Goal: Book appointment/travel/reservation

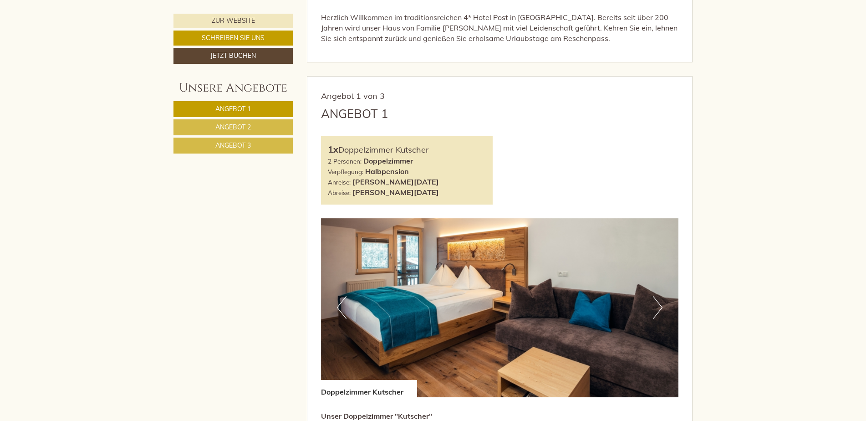
scroll to position [592, 0]
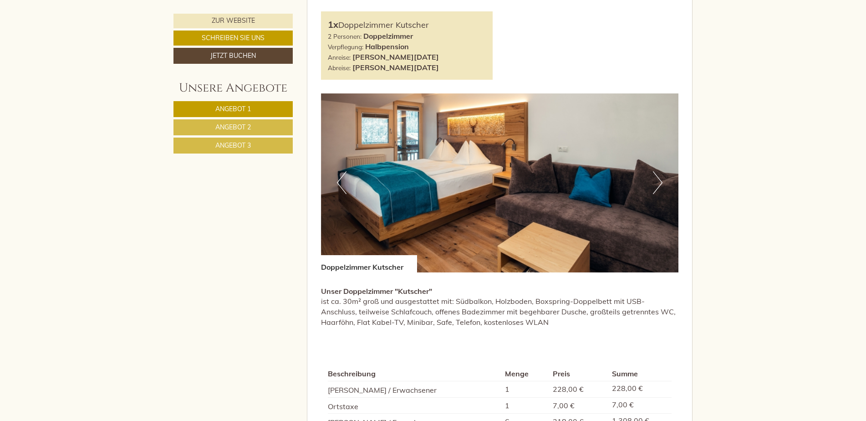
click at [660, 182] on button "Next" at bounding box center [658, 182] width 10 height 23
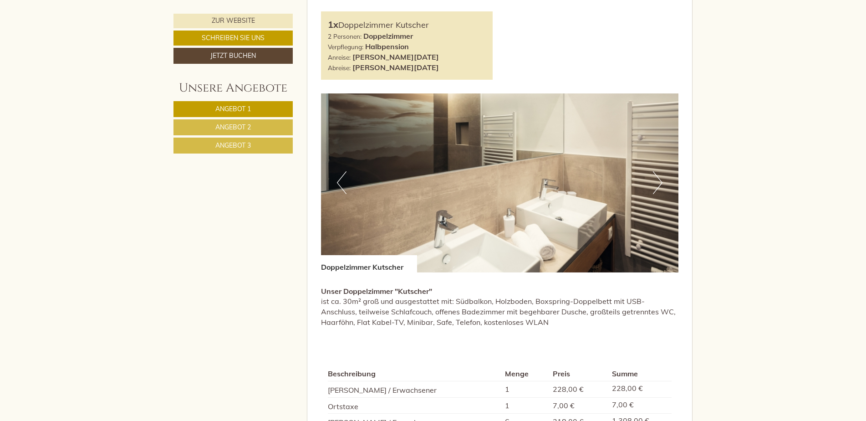
click at [660, 182] on button "Next" at bounding box center [658, 182] width 10 height 23
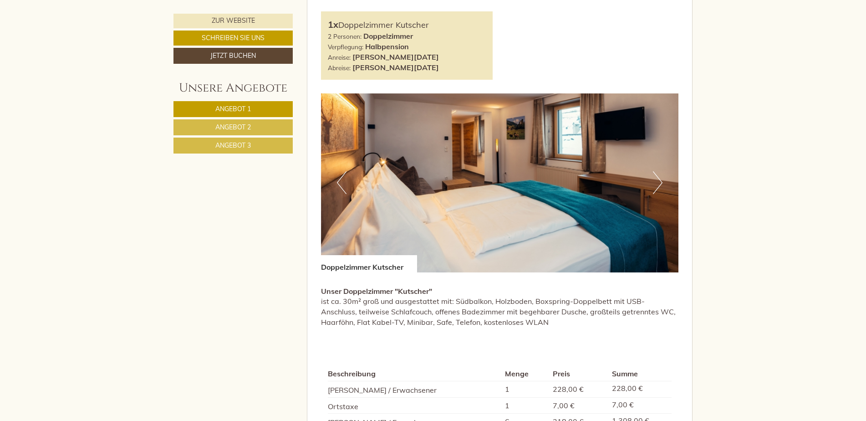
click at [660, 182] on button "Next" at bounding box center [658, 182] width 10 height 23
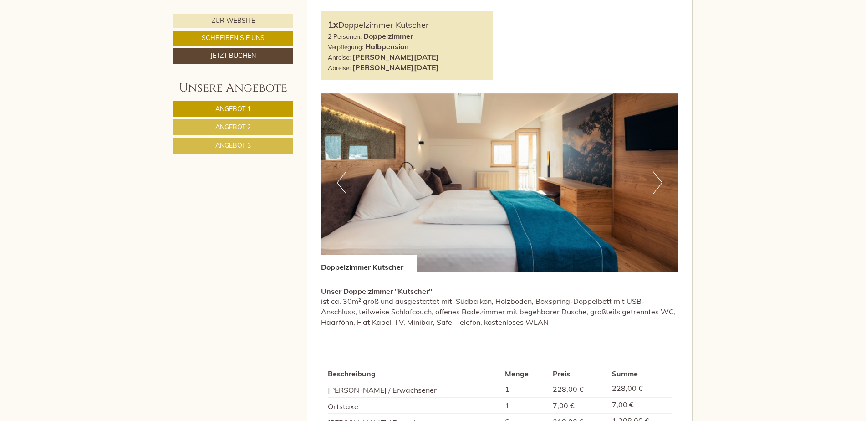
click at [660, 182] on button "Next" at bounding box center [658, 182] width 10 height 23
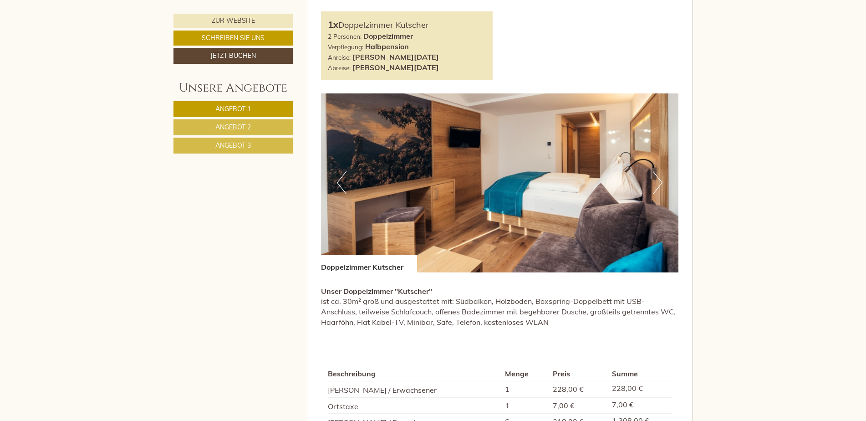
click at [660, 182] on button "Next" at bounding box center [658, 182] width 10 height 23
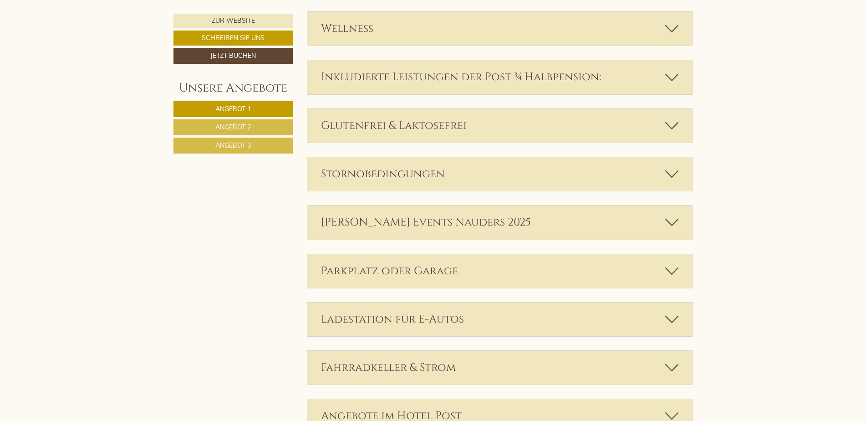
scroll to position [2550, 0]
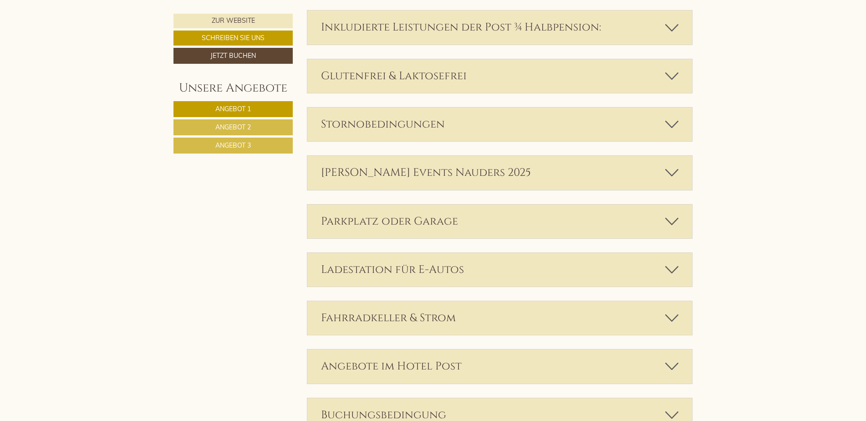
click at [674, 214] on icon at bounding box center [671, 221] width 13 height 15
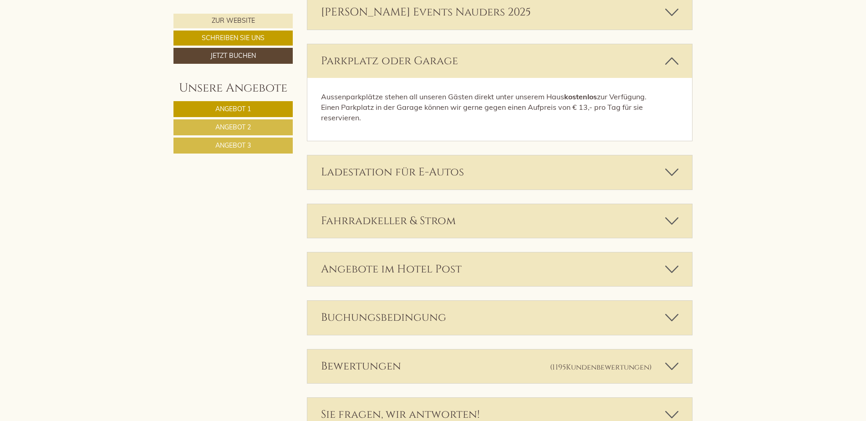
scroll to position [2778, 0]
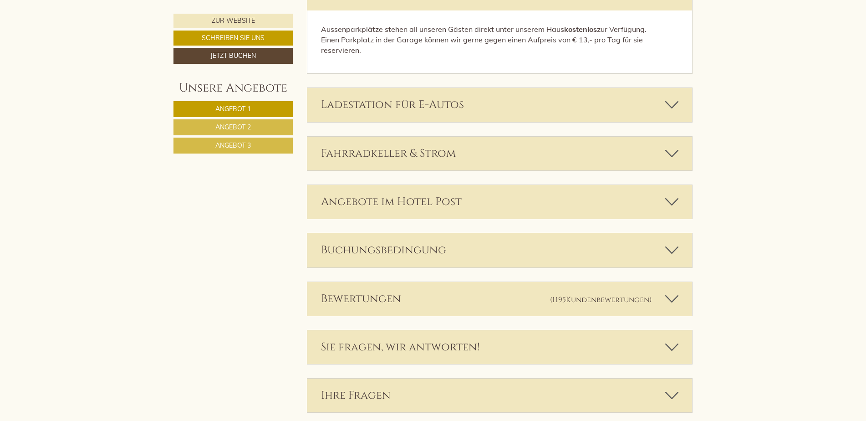
click at [672, 242] on icon at bounding box center [671, 249] width 13 height 15
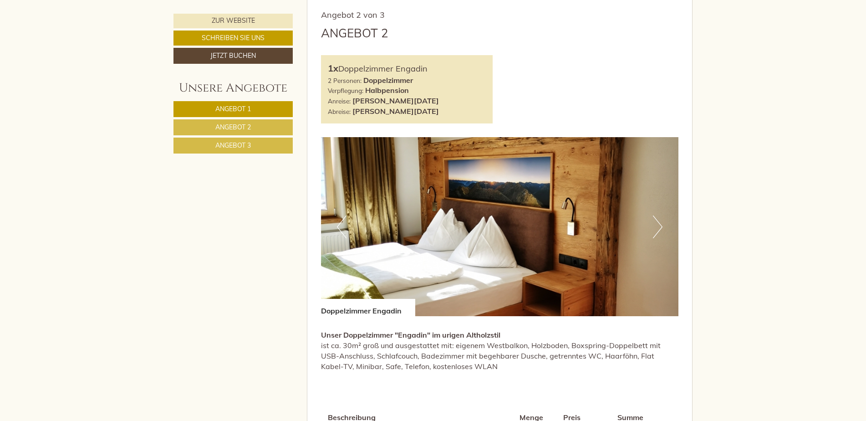
scroll to position [1184, 0]
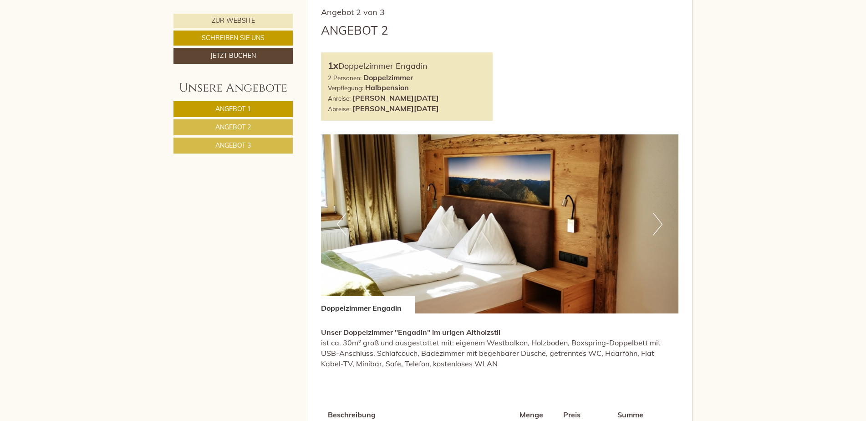
click at [658, 221] on button "Next" at bounding box center [658, 224] width 10 height 23
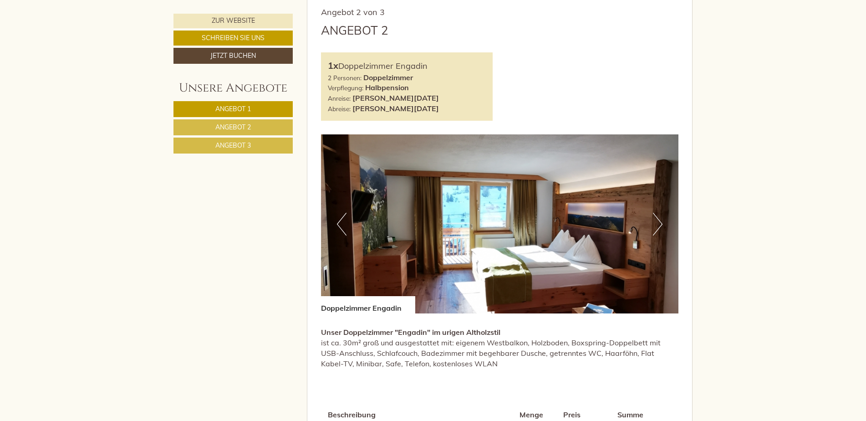
click at [660, 222] on button "Next" at bounding box center [658, 224] width 10 height 23
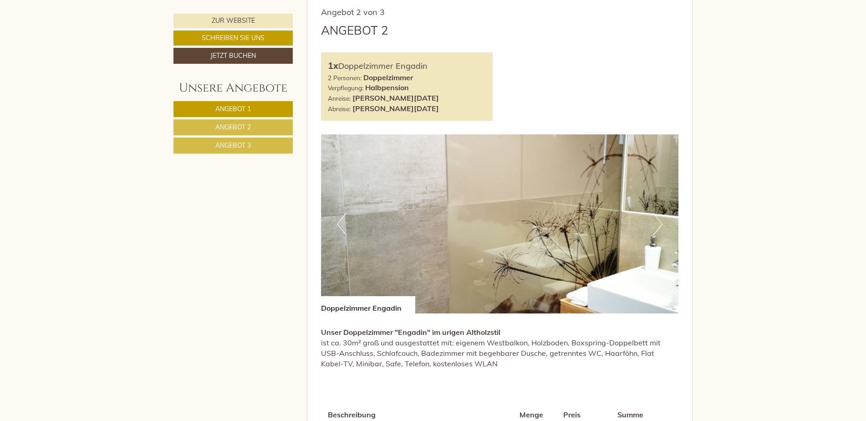
click at [660, 222] on button "Next" at bounding box center [658, 224] width 10 height 23
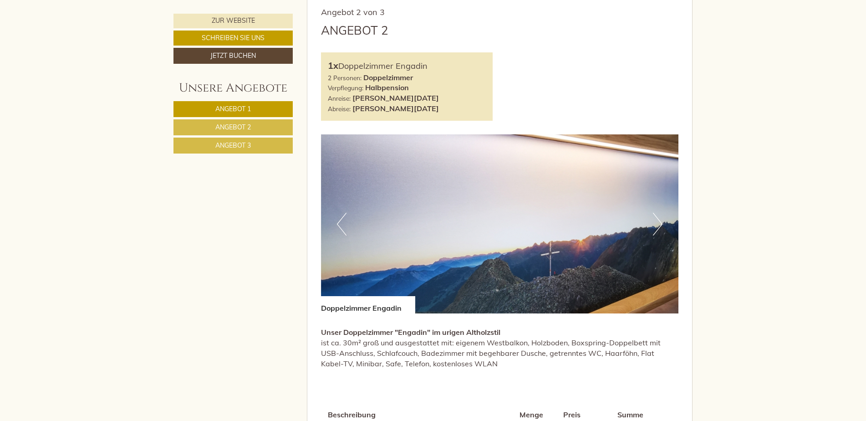
click at [660, 222] on button "Next" at bounding box center [658, 224] width 10 height 23
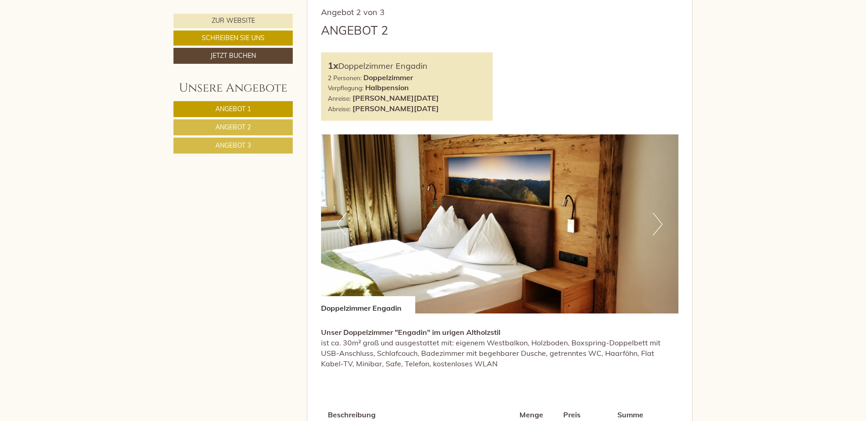
click at [660, 222] on button "Next" at bounding box center [658, 224] width 10 height 23
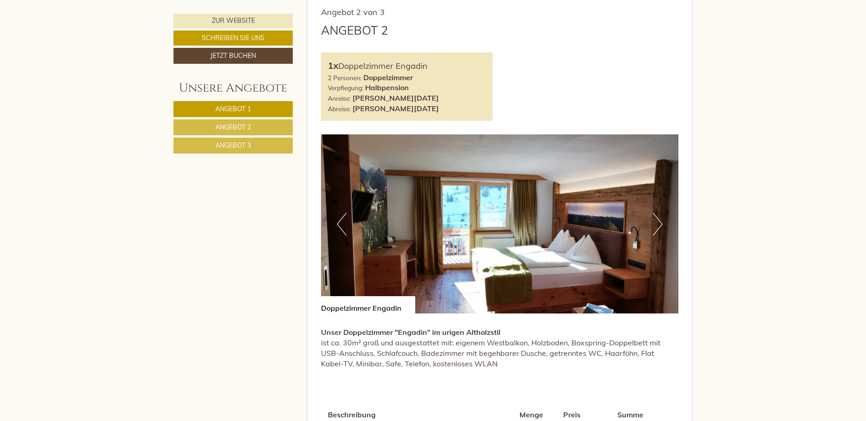
click at [660, 222] on button "Next" at bounding box center [658, 224] width 10 height 23
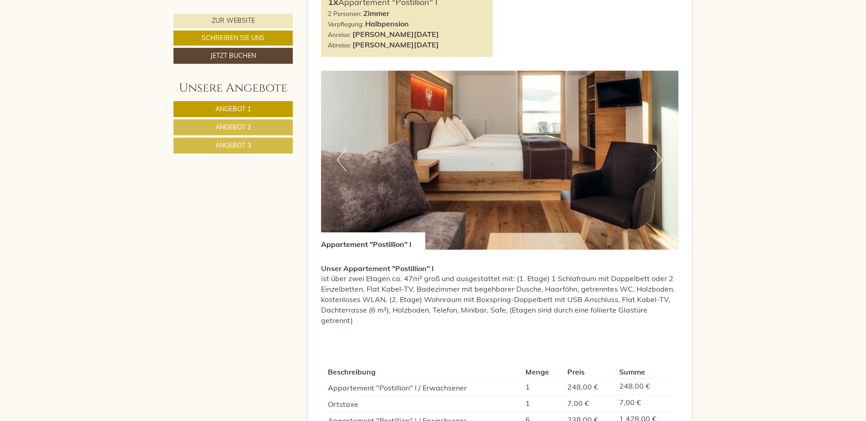
scroll to position [1958, 0]
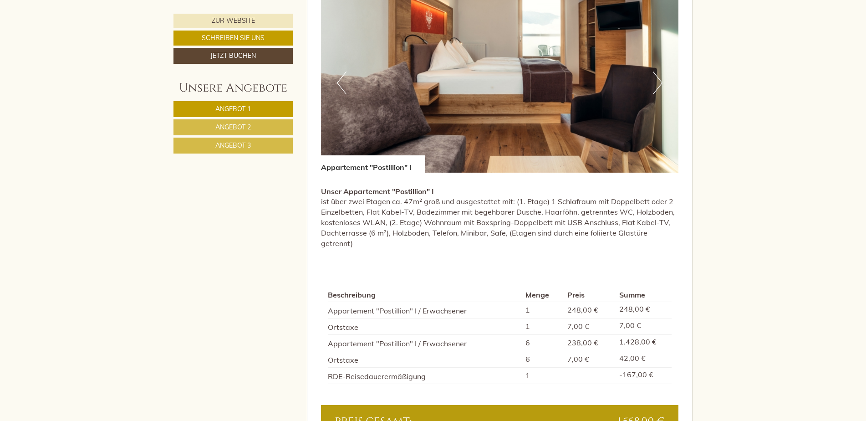
click at [661, 80] on button "Next" at bounding box center [658, 83] width 10 height 23
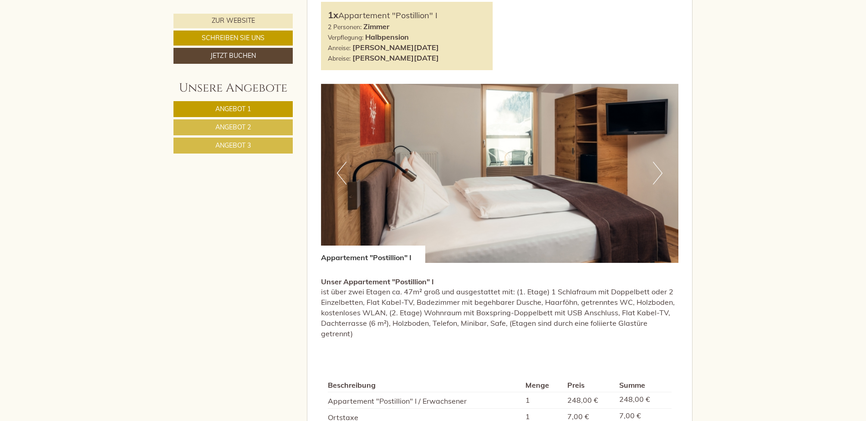
scroll to position [1867, 0]
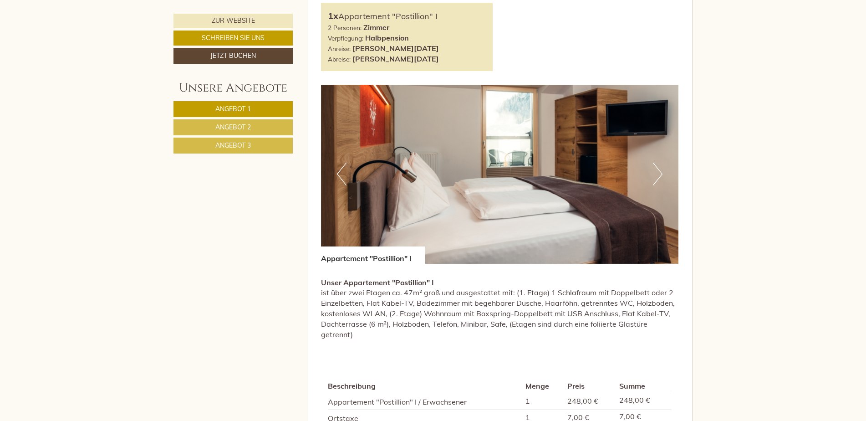
click at [662, 172] on button "Next" at bounding box center [658, 174] width 10 height 23
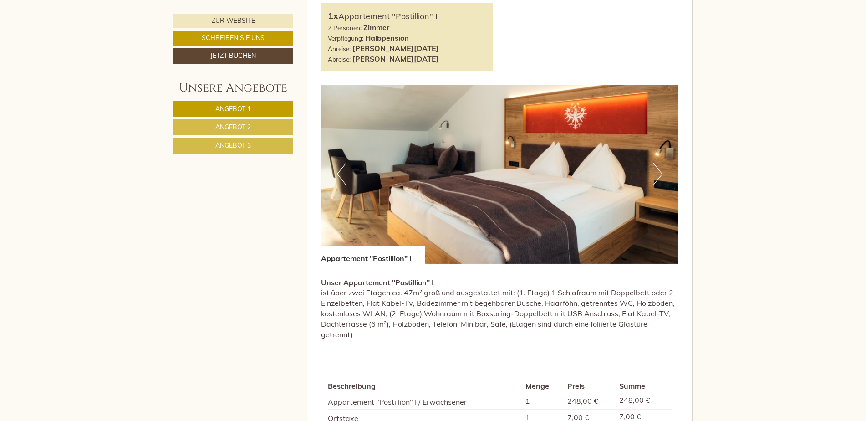
click at [662, 172] on button "Next" at bounding box center [658, 174] width 10 height 23
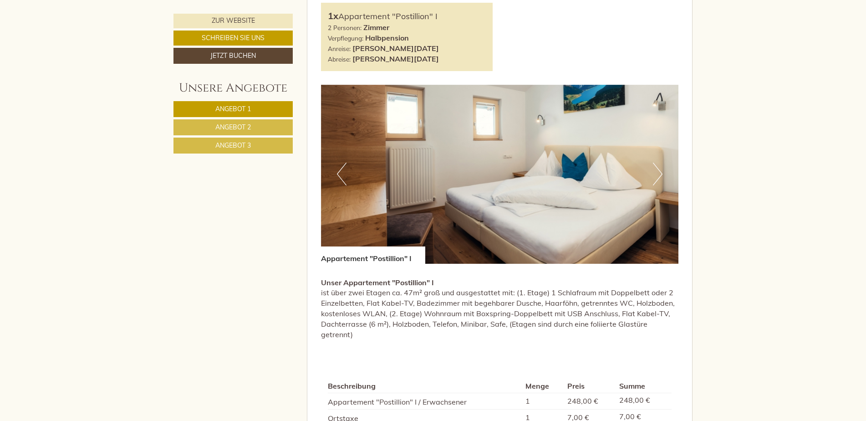
click at [662, 172] on button "Next" at bounding box center [658, 174] width 10 height 23
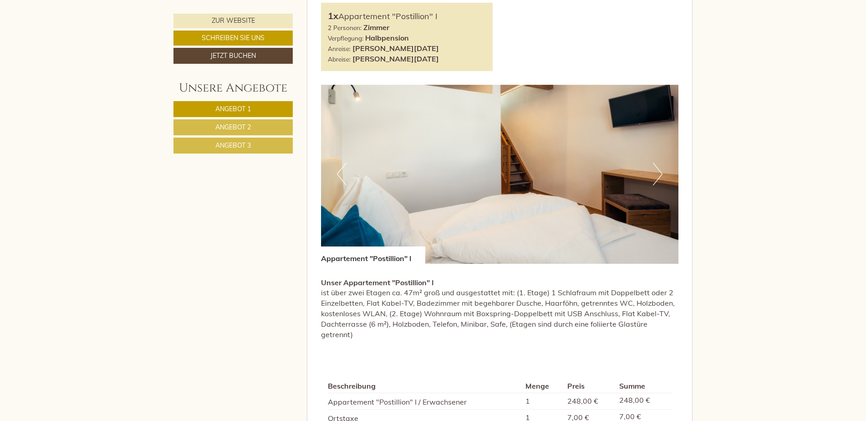
click at [662, 172] on button "Next" at bounding box center [658, 174] width 10 height 23
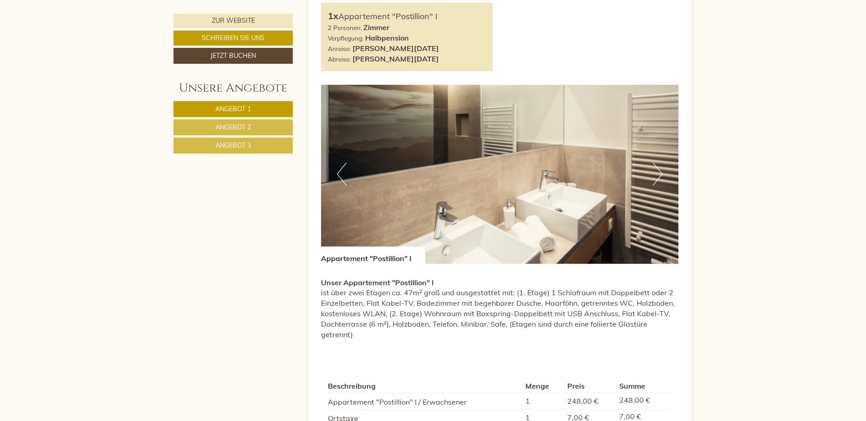
click at [661, 170] on button "Next" at bounding box center [658, 174] width 10 height 23
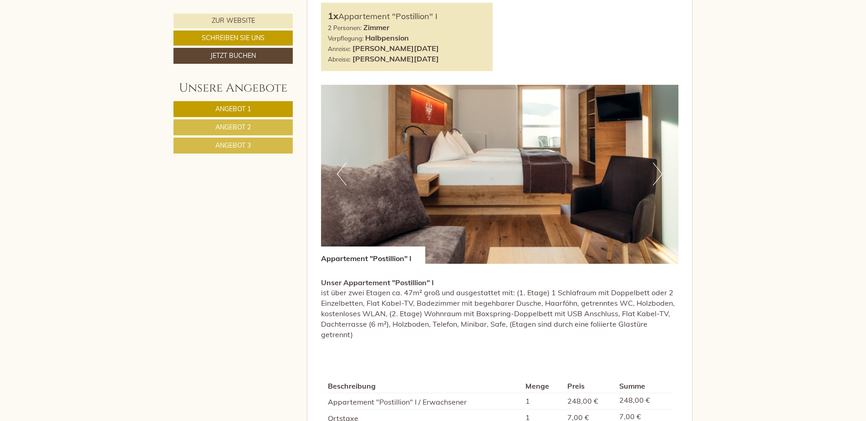
click at [661, 170] on button "Next" at bounding box center [658, 174] width 10 height 23
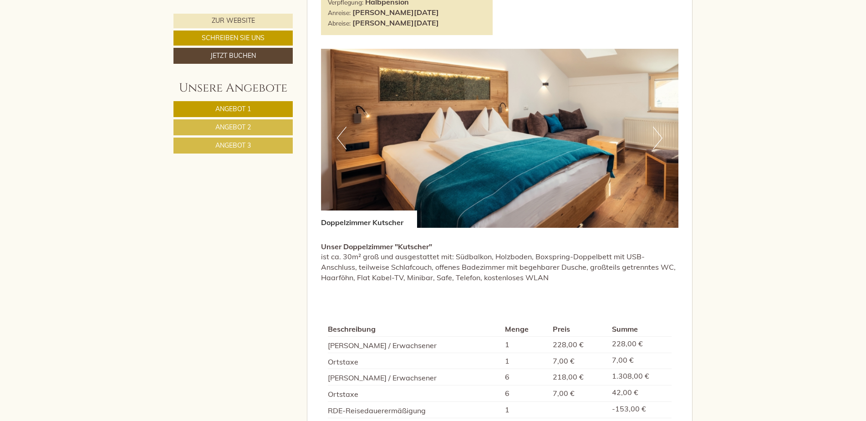
scroll to position [638, 0]
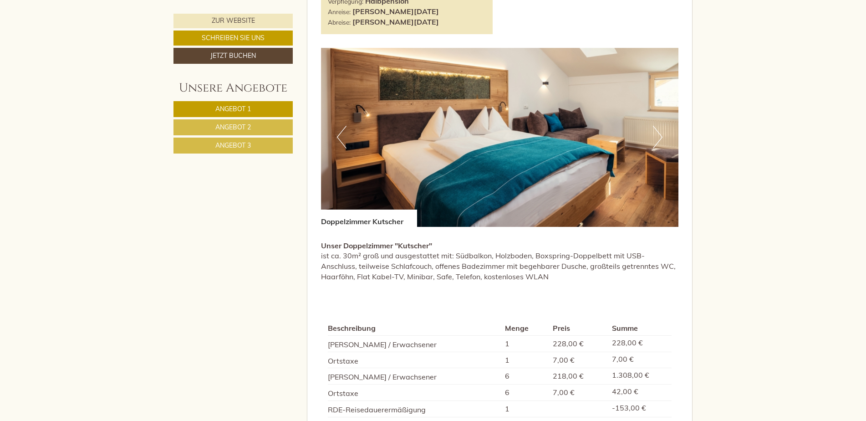
click at [661, 135] on button "Next" at bounding box center [658, 137] width 10 height 23
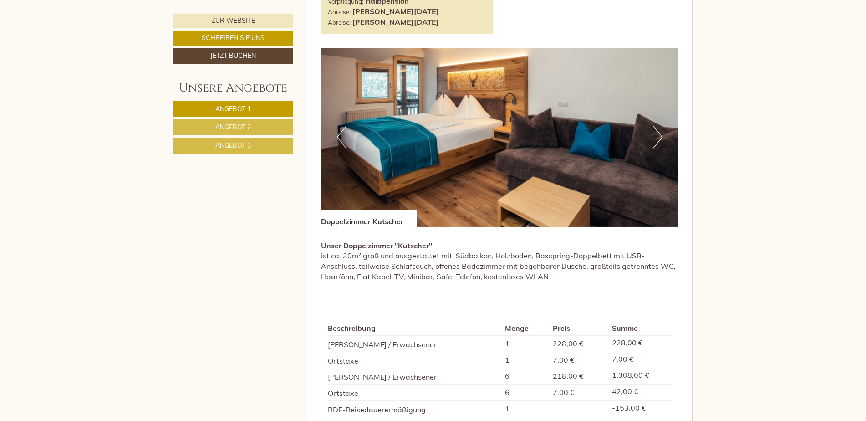
click at [661, 135] on button "Next" at bounding box center [658, 137] width 10 height 23
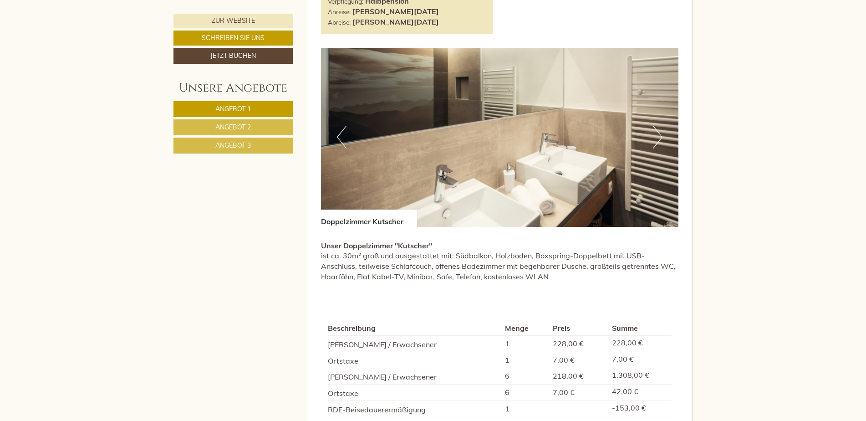
click at [661, 135] on button "Next" at bounding box center [658, 137] width 10 height 23
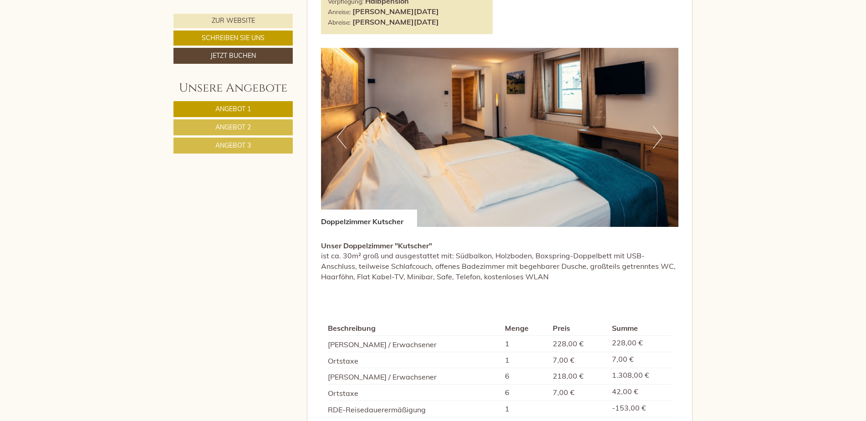
click at [661, 135] on button "Next" at bounding box center [658, 137] width 10 height 23
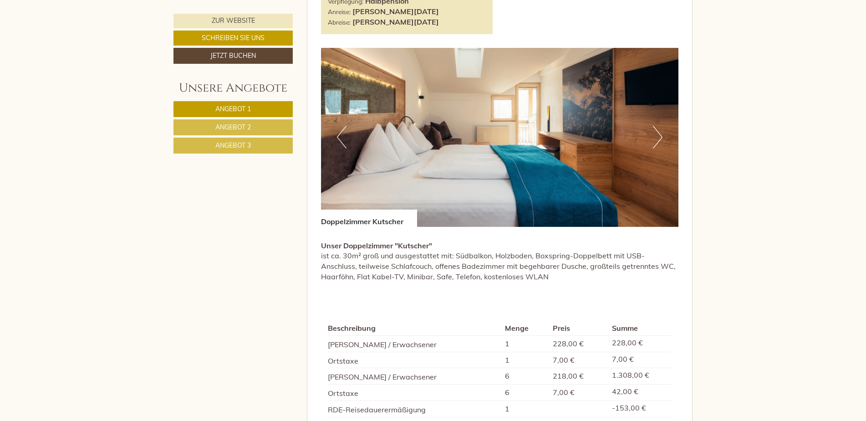
click at [661, 135] on button "Next" at bounding box center [658, 137] width 10 height 23
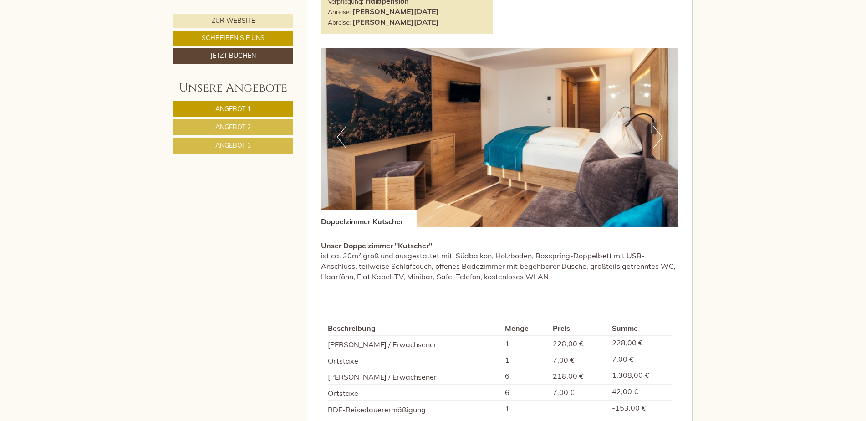
click at [661, 135] on button "Next" at bounding box center [658, 137] width 10 height 23
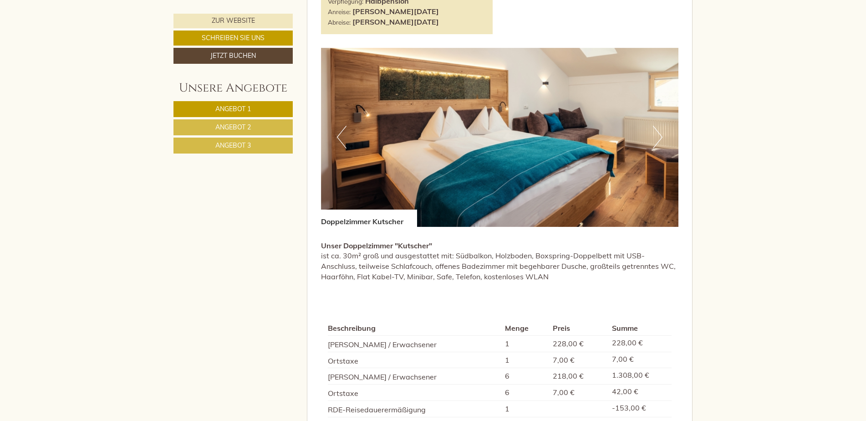
click at [661, 135] on button "Next" at bounding box center [658, 137] width 10 height 23
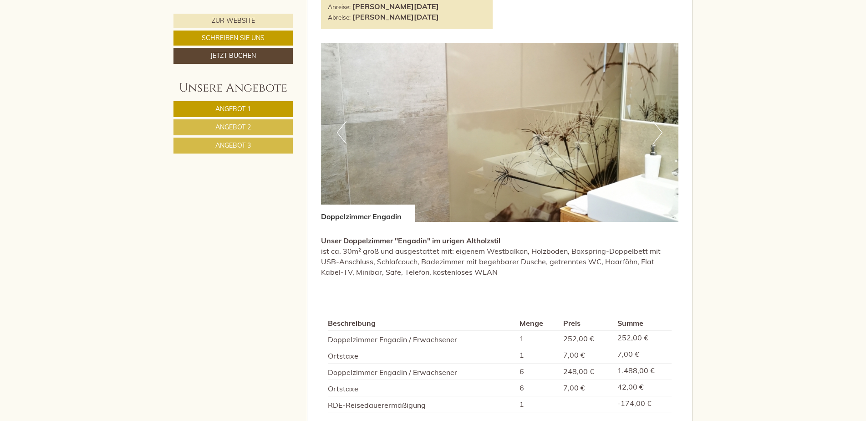
scroll to position [1275, 0]
click at [661, 135] on button "Next" at bounding box center [658, 133] width 10 height 23
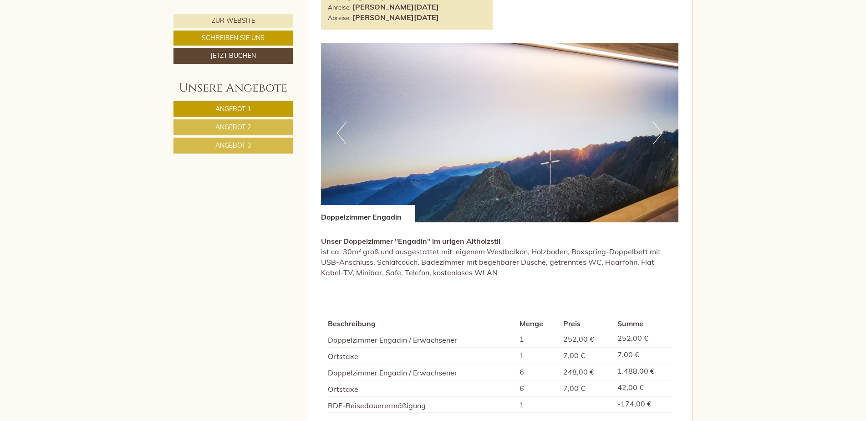
click at [661, 135] on button "Next" at bounding box center [658, 133] width 10 height 23
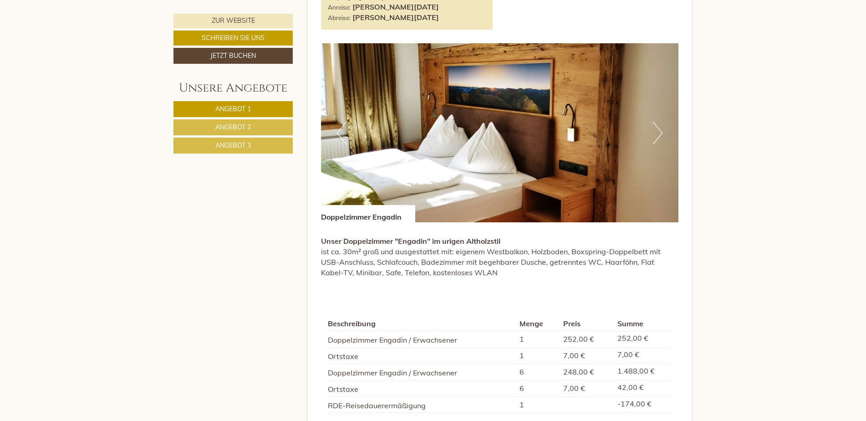
click at [661, 135] on button "Next" at bounding box center [658, 133] width 10 height 23
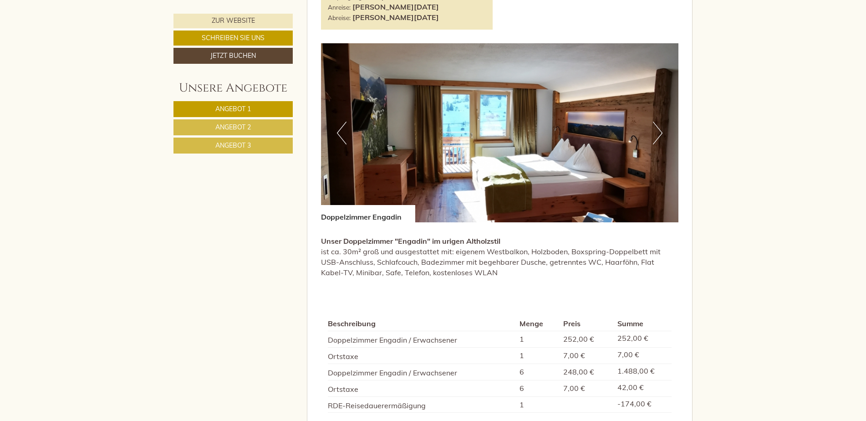
click at [661, 135] on button "Next" at bounding box center [658, 133] width 10 height 23
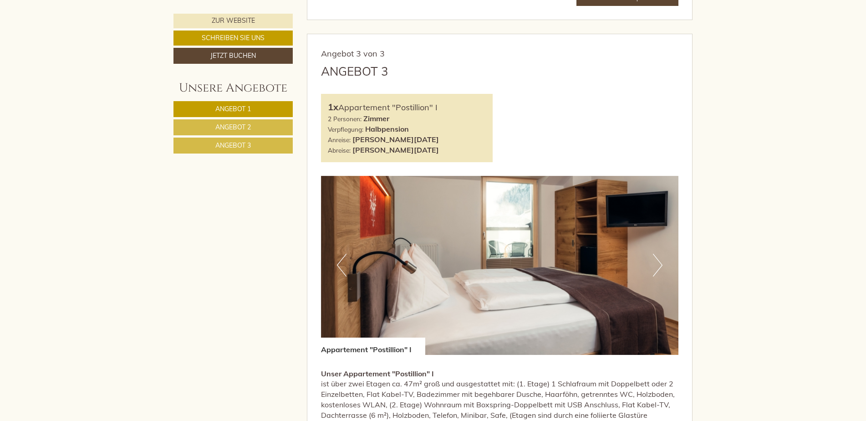
scroll to position [1867, 0]
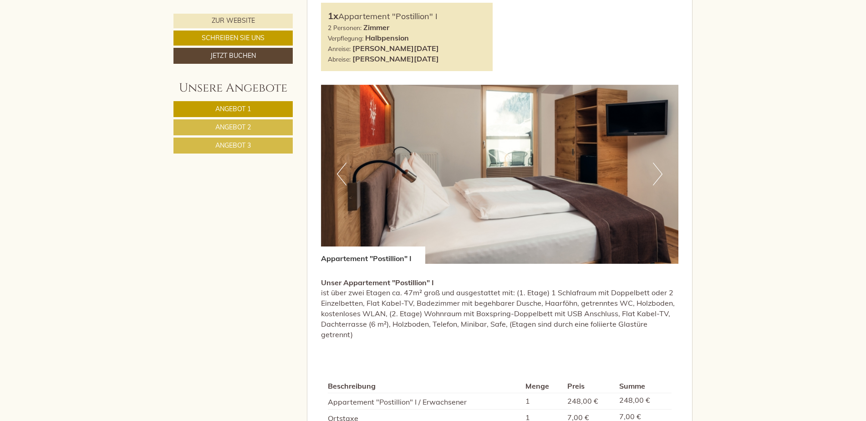
click at [657, 169] on button "Next" at bounding box center [658, 174] width 10 height 23
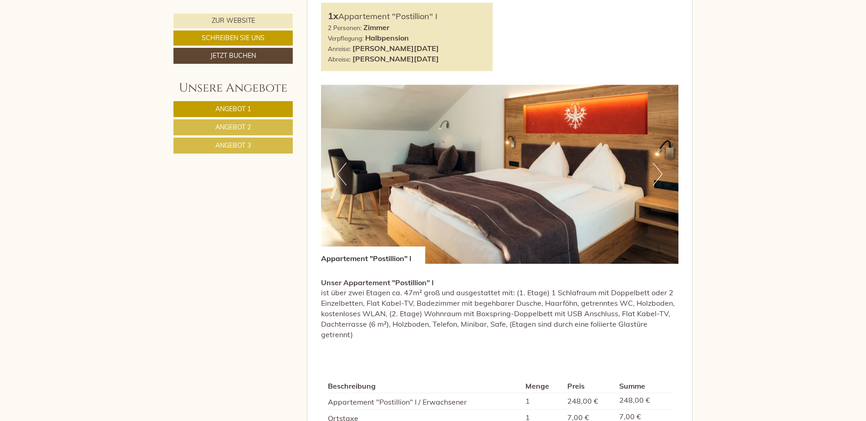
click at [657, 169] on button "Next" at bounding box center [658, 174] width 10 height 23
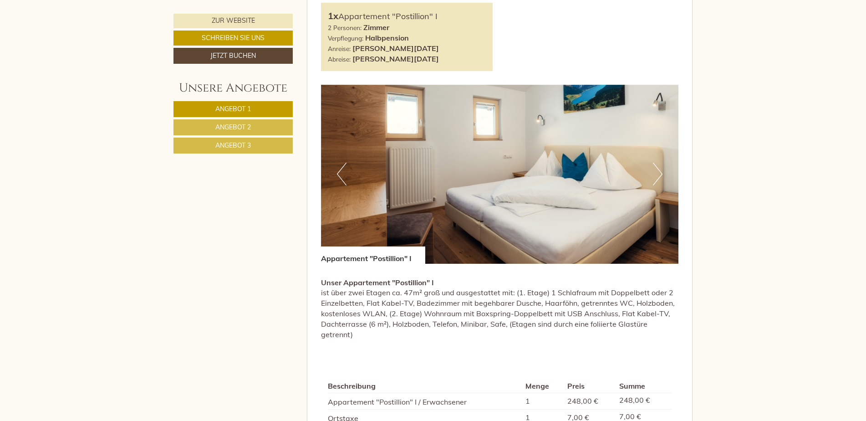
click at [657, 169] on button "Next" at bounding box center [658, 174] width 10 height 23
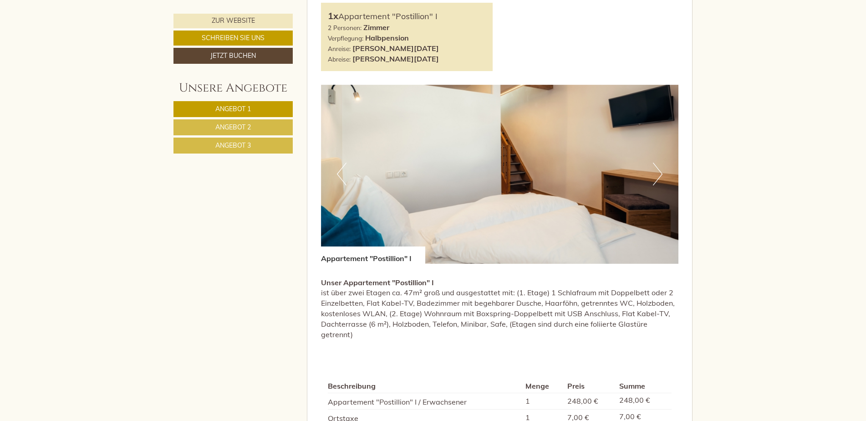
click at [657, 169] on button "Next" at bounding box center [658, 174] width 10 height 23
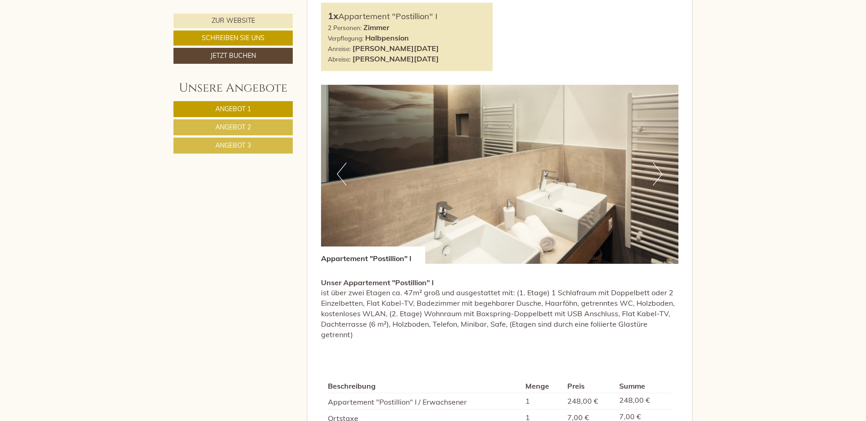
click at [657, 169] on button "Next" at bounding box center [658, 174] width 10 height 23
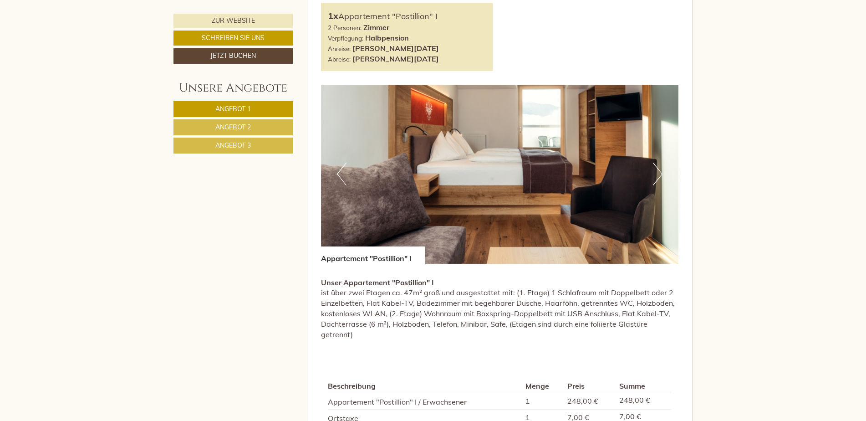
click at [657, 169] on button "Next" at bounding box center [658, 174] width 10 height 23
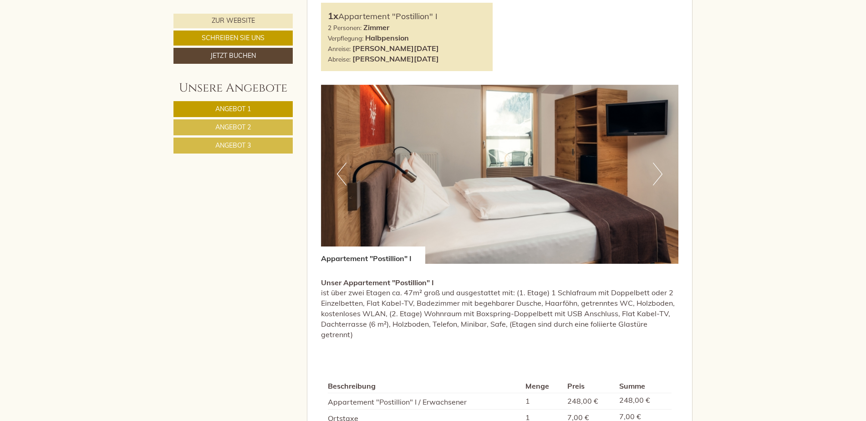
click at [657, 169] on button "Next" at bounding box center [658, 174] width 10 height 23
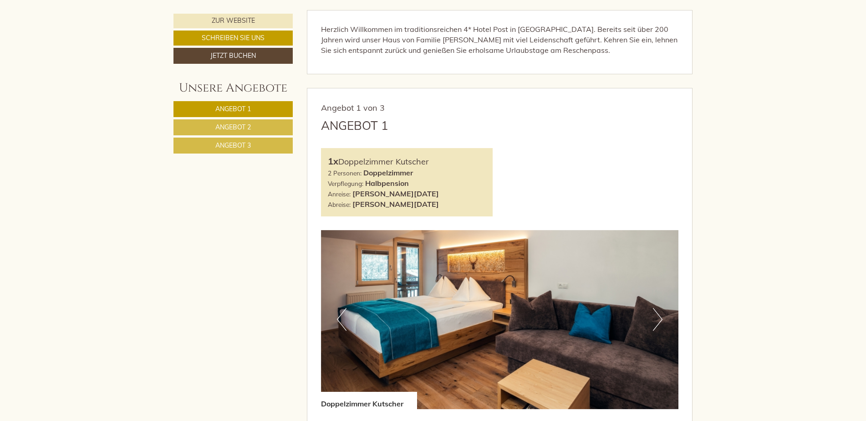
scroll to position [592, 0]
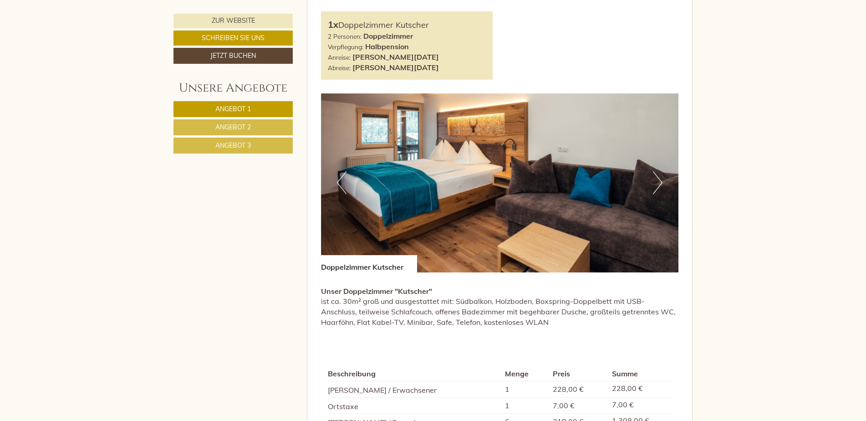
click at [659, 181] on button "Next" at bounding box center [658, 182] width 10 height 23
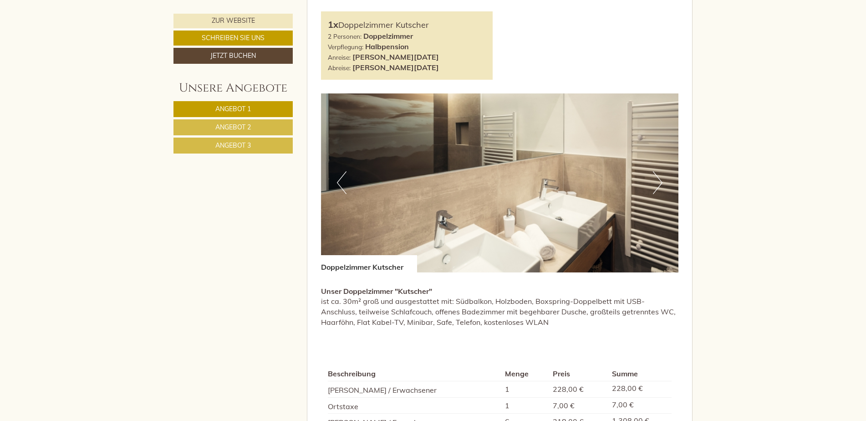
click at [659, 181] on button "Next" at bounding box center [658, 182] width 10 height 23
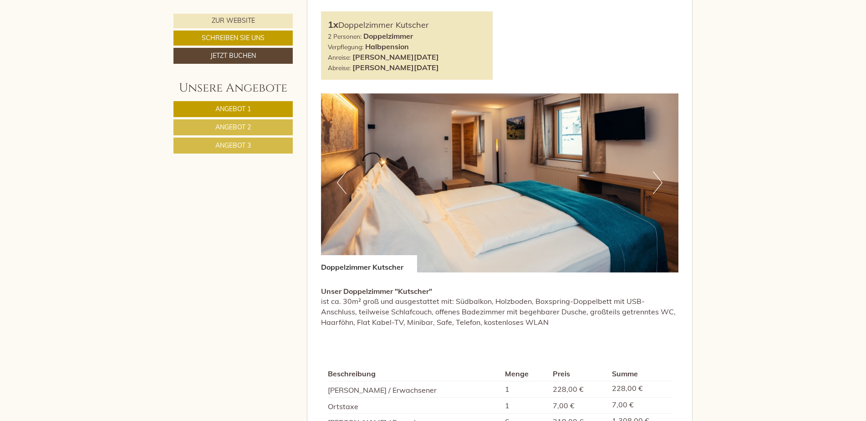
click at [659, 181] on button "Next" at bounding box center [658, 182] width 10 height 23
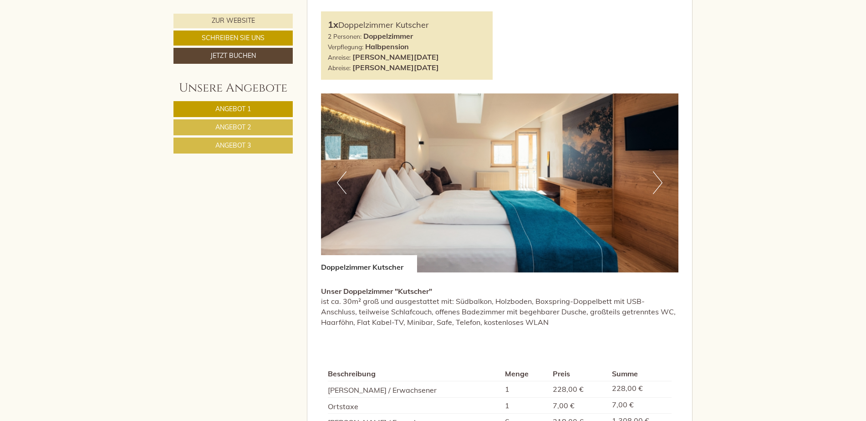
click at [659, 182] on button "Next" at bounding box center [658, 182] width 10 height 23
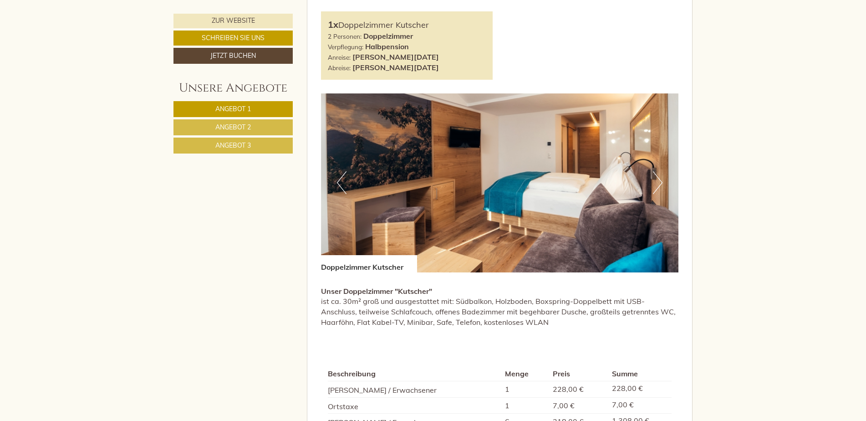
click at [659, 182] on button "Next" at bounding box center [658, 182] width 10 height 23
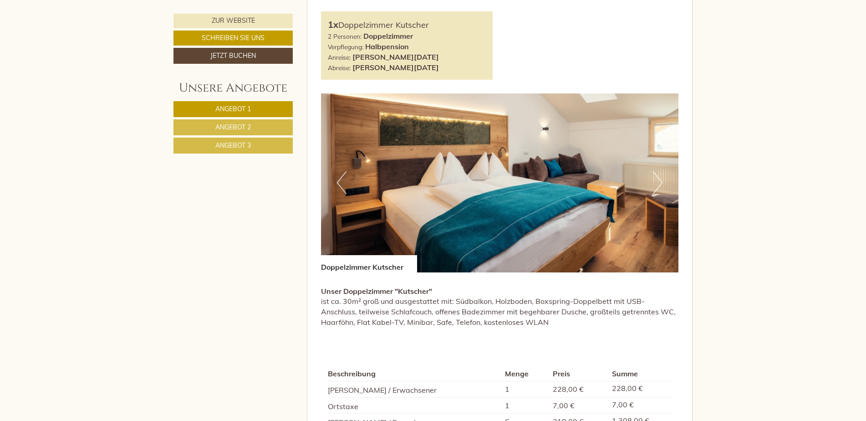
click at [659, 182] on button "Next" at bounding box center [658, 182] width 10 height 23
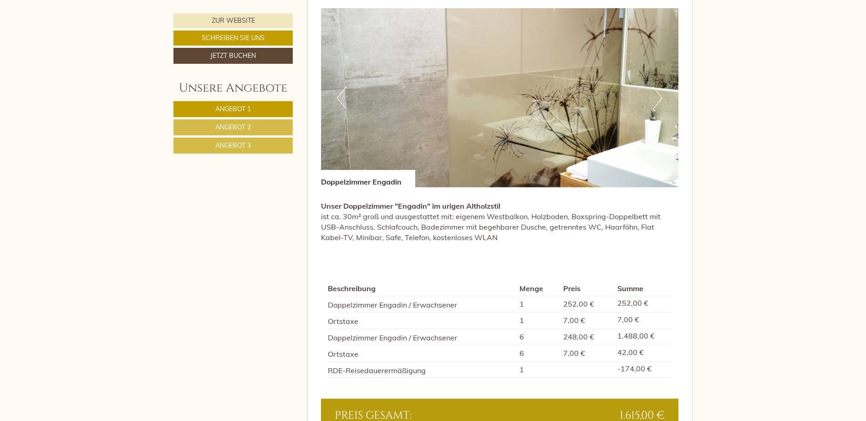
scroll to position [1275, 0]
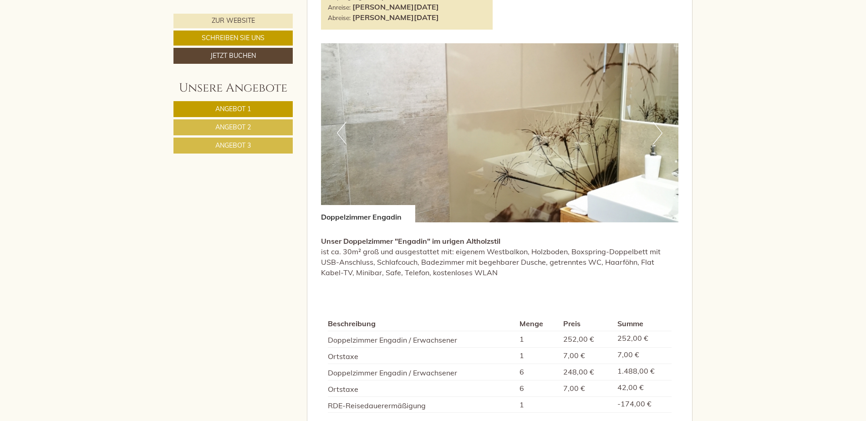
click at [659, 132] on button "Next" at bounding box center [658, 133] width 10 height 23
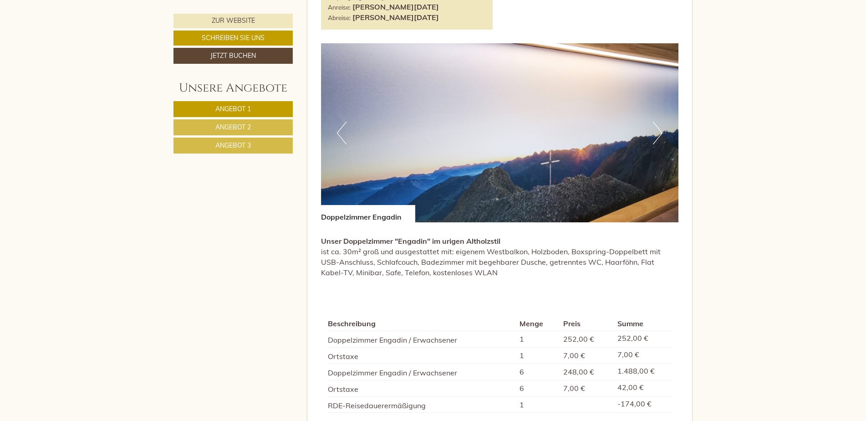
click at [659, 132] on button "Next" at bounding box center [658, 133] width 10 height 23
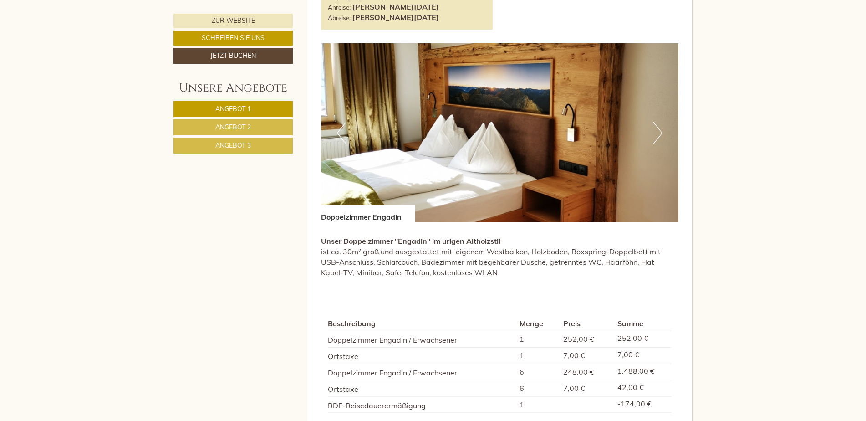
click at [659, 132] on button "Next" at bounding box center [658, 133] width 10 height 23
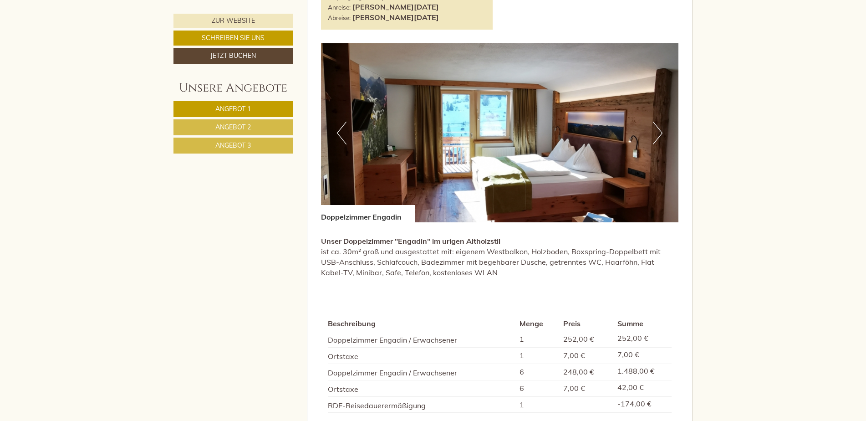
click at [659, 132] on button "Next" at bounding box center [658, 133] width 10 height 23
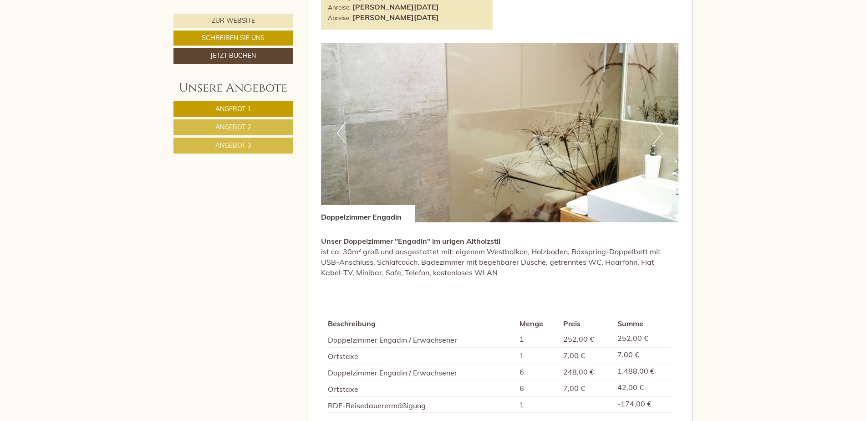
click at [659, 132] on button "Next" at bounding box center [658, 133] width 10 height 23
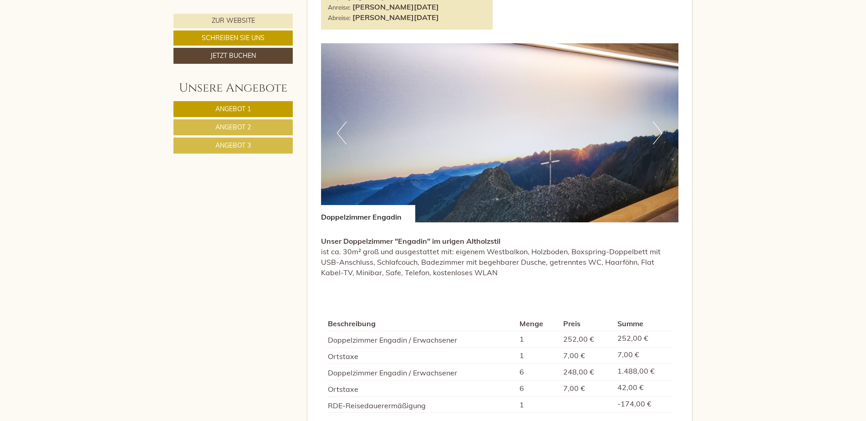
click at [659, 132] on button "Next" at bounding box center [658, 133] width 10 height 23
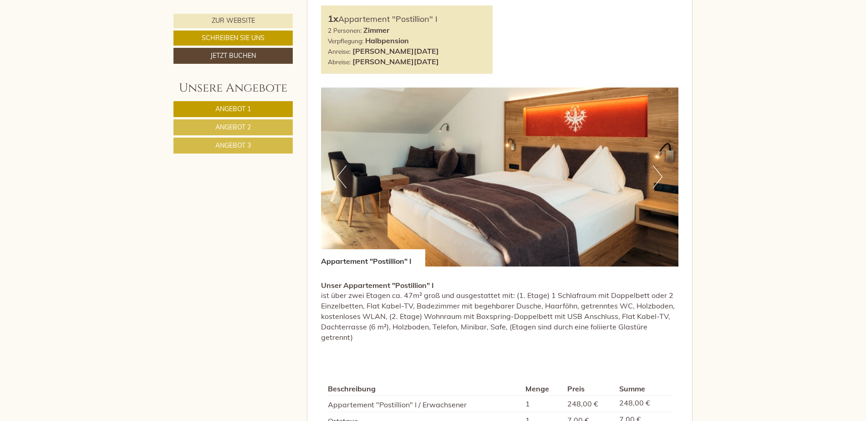
scroll to position [1867, 0]
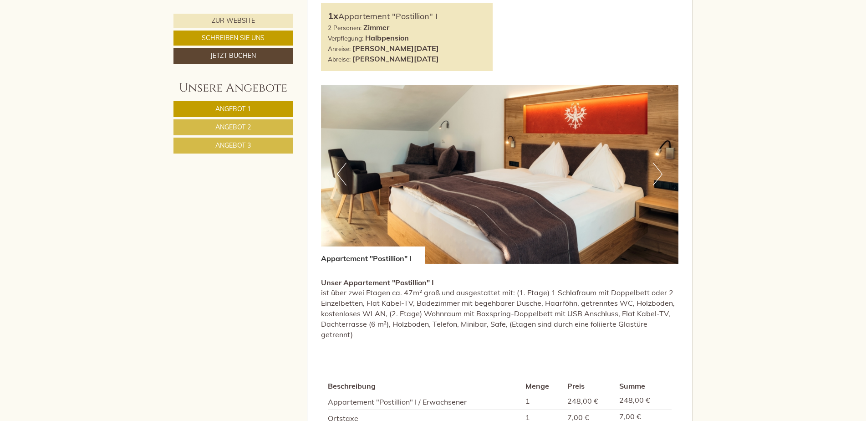
click at [659, 173] on button "Next" at bounding box center [658, 174] width 10 height 23
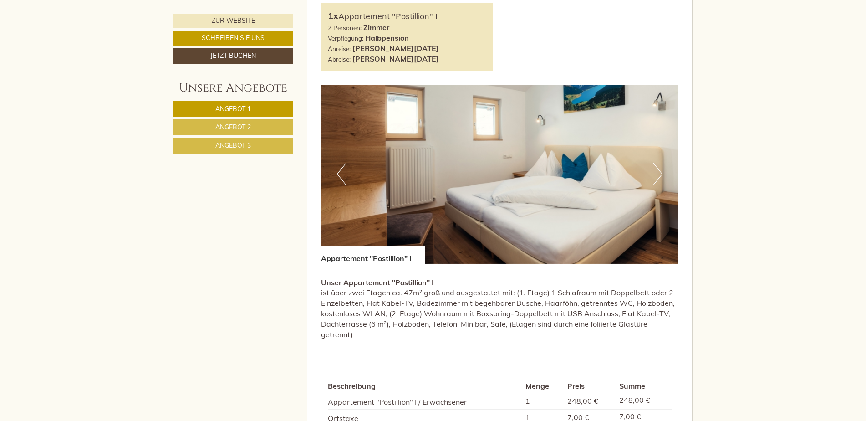
click at [658, 173] on button "Next" at bounding box center [658, 174] width 10 height 23
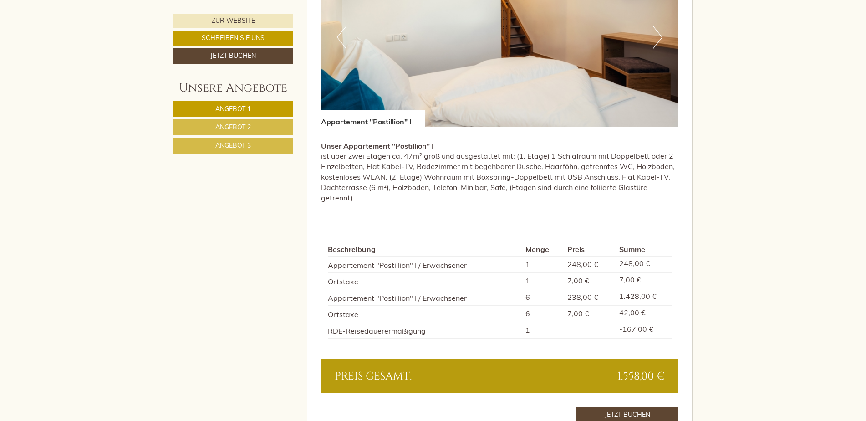
scroll to position [1958, 0]
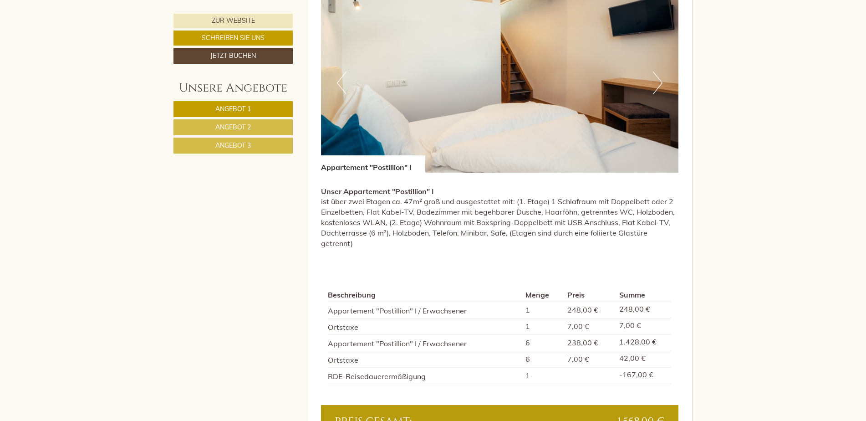
click at [661, 81] on button "Next" at bounding box center [658, 83] width 10 height 23
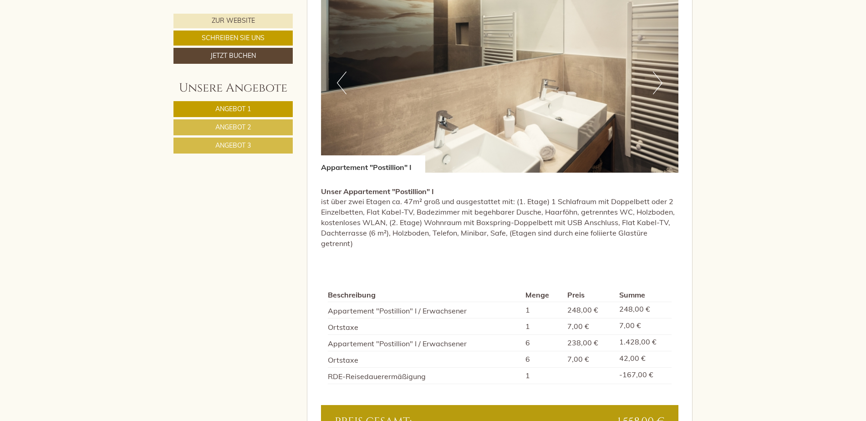
click at [661, 81] on button "Next" at bounding box center [658, 83] width 10 height 23
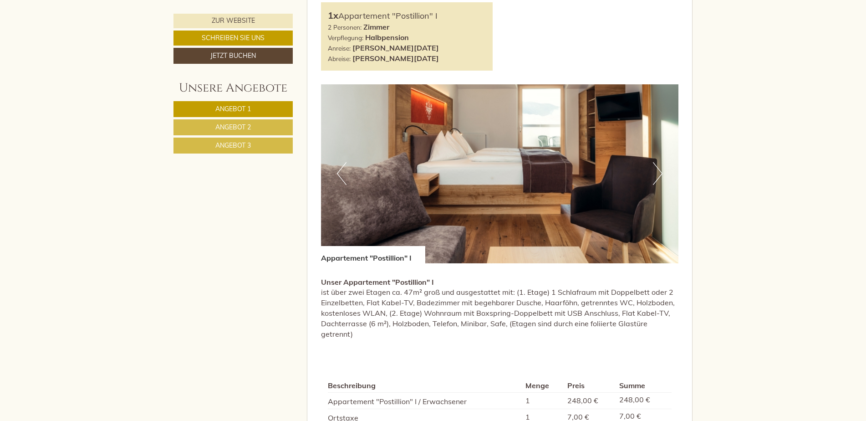
scroll to position [1867, 0]
click at [659, 174] on button "Next" at bounding box center [658, 174] width 10 height 23
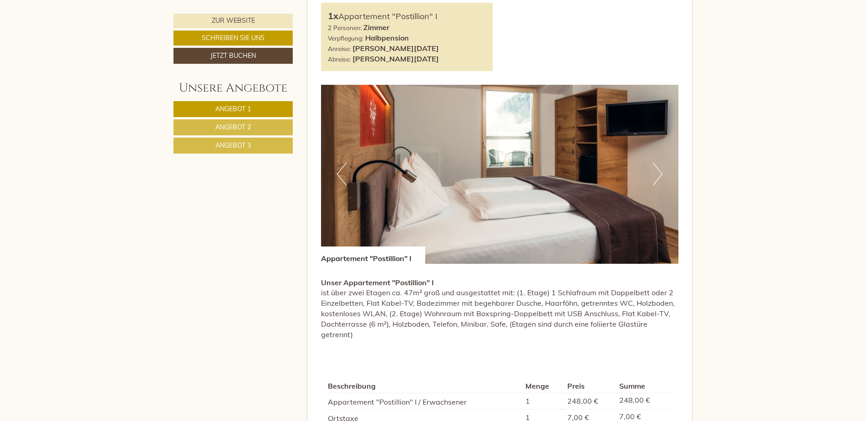
click at [659, 174] on button "Next" at bounding box center [658, 174] width 10 height 23
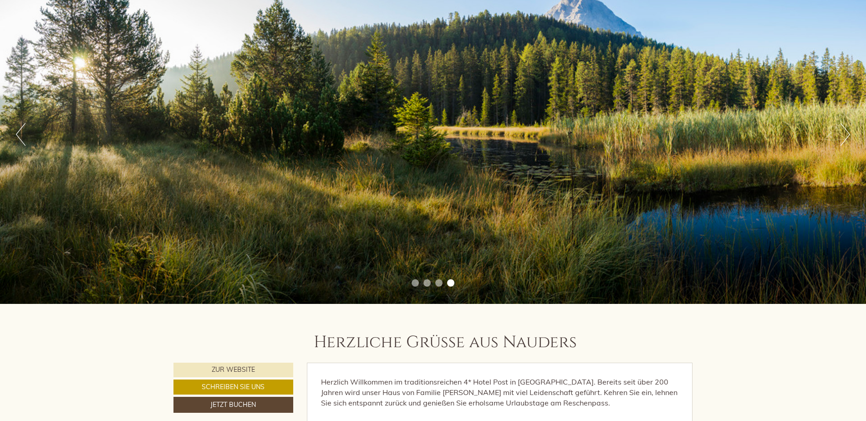
scroll to position [0, 0]
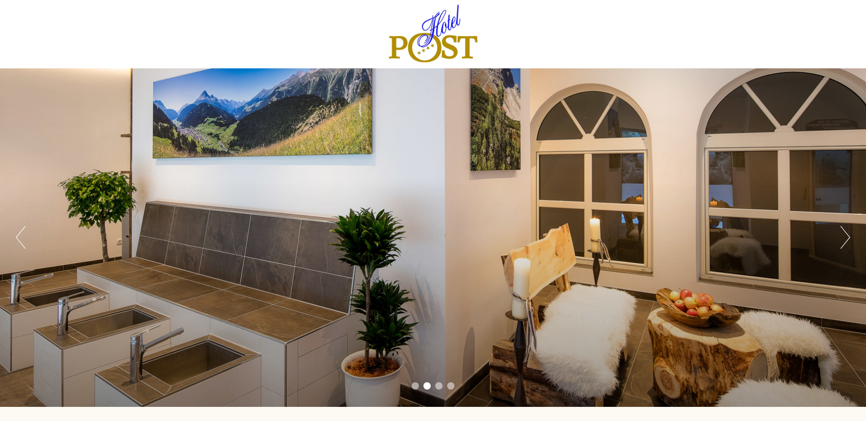
click at [848, 235] on button "Next" at bounding box center [846, 237] width 10 height 23
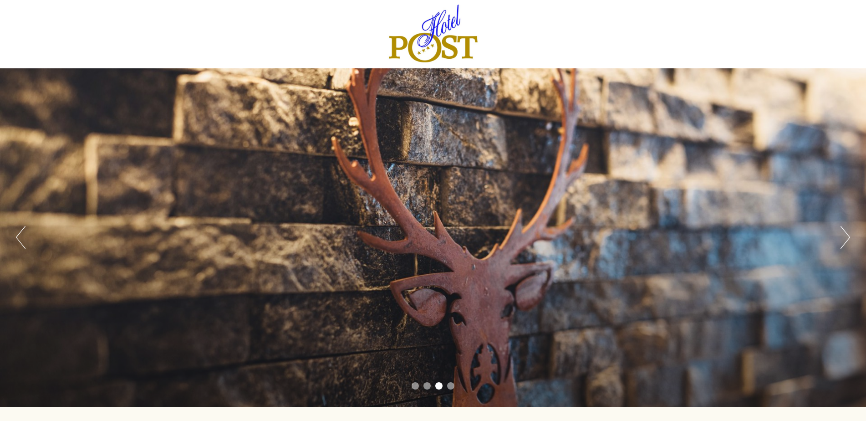
click at [848, 235] on button "Next" at bounding box center [846, 237] width 10 height 23
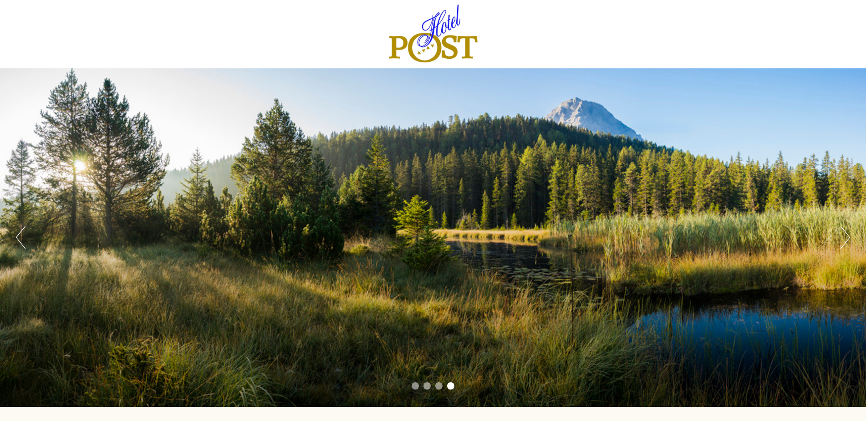
click at [848, 235] on button "Next" at bounding box center [846, 237] width 10 height 23
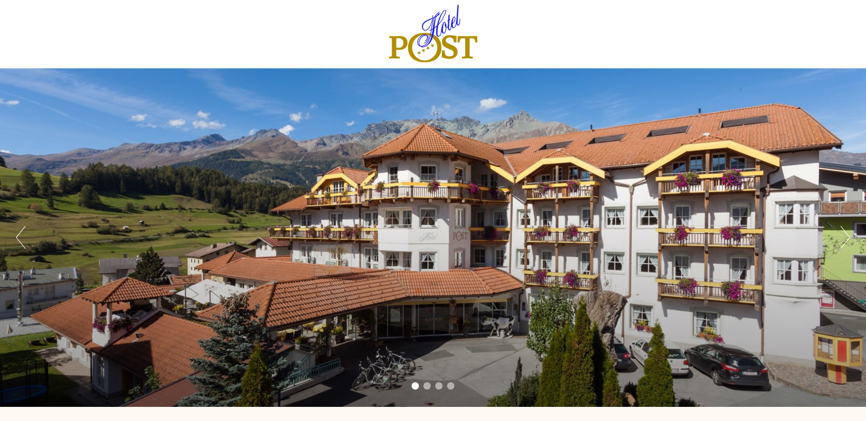
click at [848, 235] on button "Next" at bounding box center [846, 237] width 10 height 23
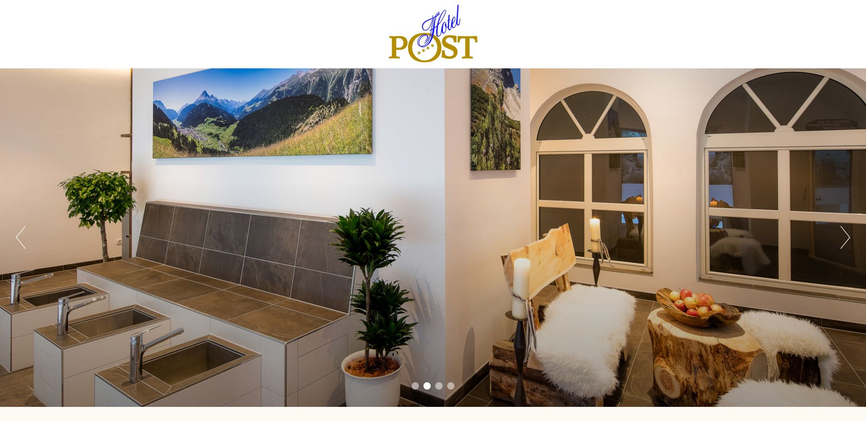
click at [19, 237] on button "Previous" at bounding box center [21, 237] width 10 height 23
click at [848, 237] on button "Next" at bounding box center [846, 237] width 10 height 23
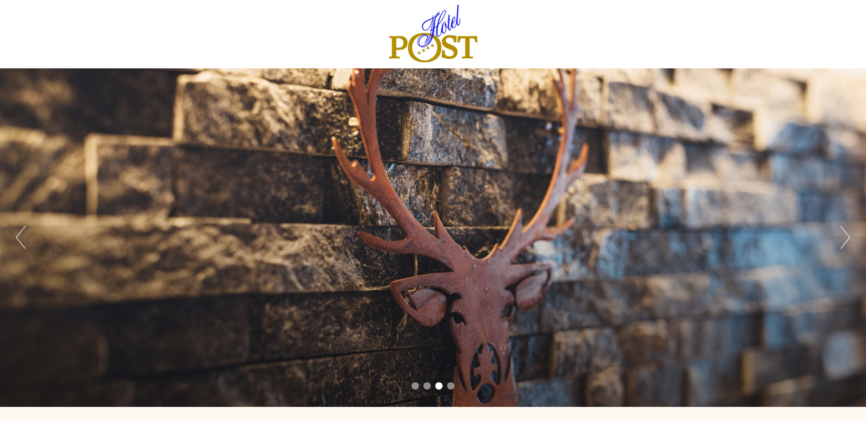
click at [848, 237] on button "Next" at bounding box center [846, 237] width 10 height 23
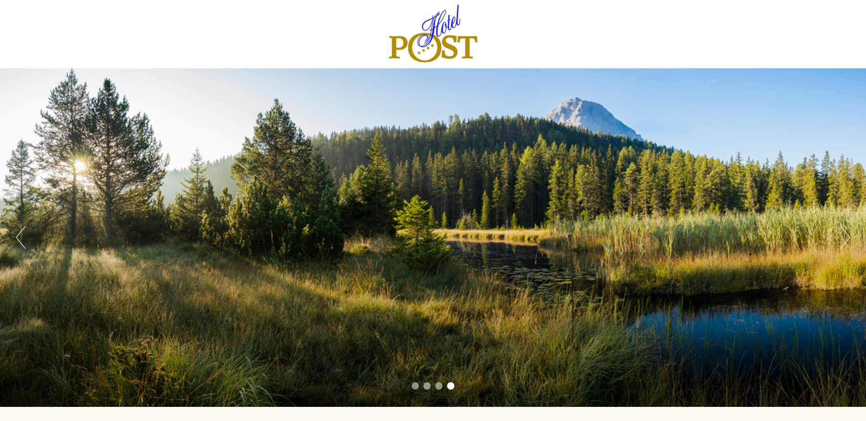
click at [848, 237] on button "Next" at bounding box center [846, 237] width 10 height 23
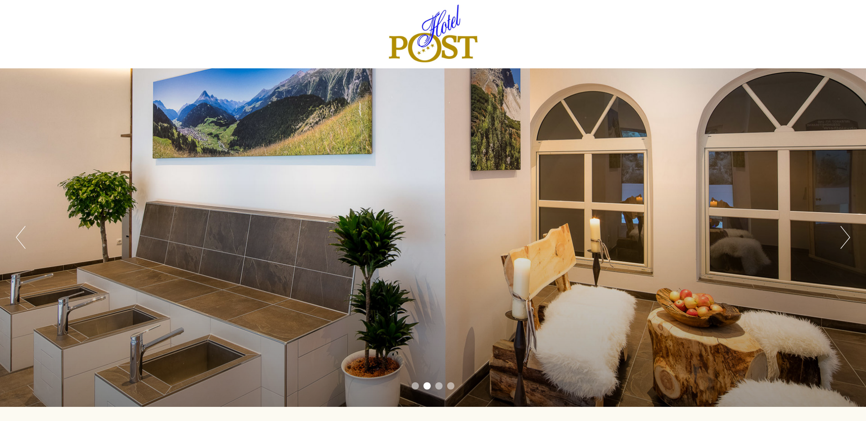
click at [847, 235] on button "Next" at bounding box center [846, 237] width 10 height 23
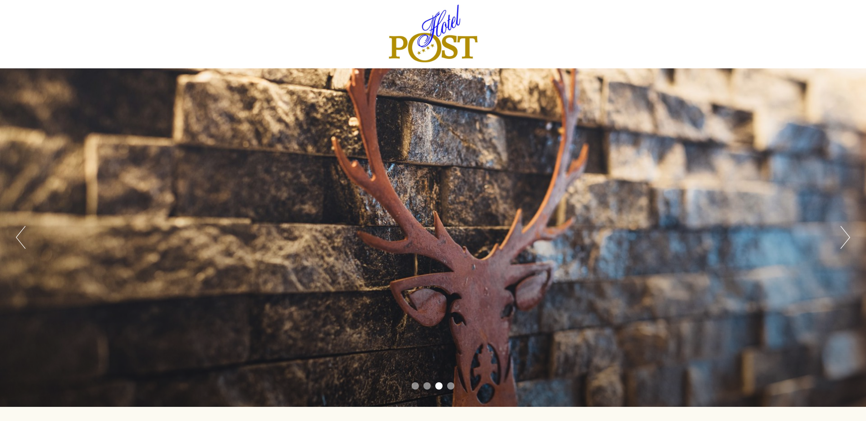
click at [847, 235] on button "Next" at bounding box center [846, 237] width 10 height 23
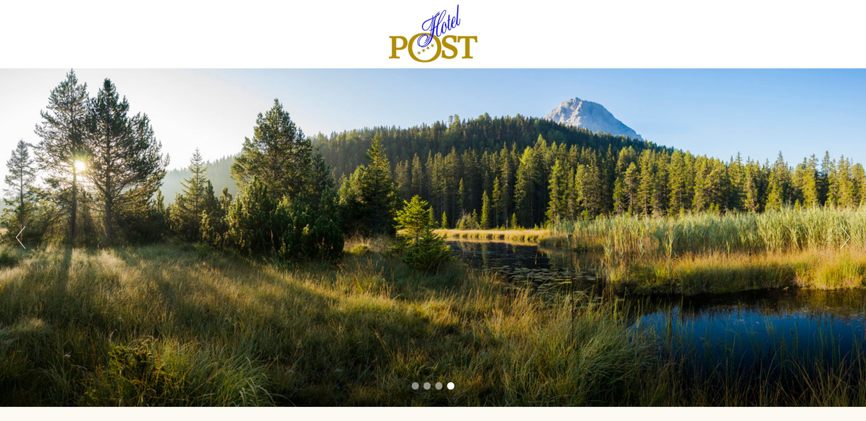
click at [847, 235] on button "Next" at bounding box center [846, 237] width 10 height 23
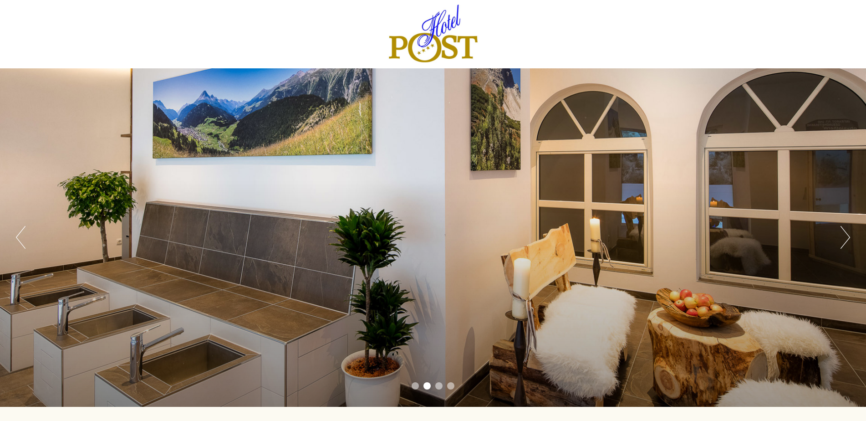
click at [20, 238] on button "Previous" at bounding box center [21, 237] width 10 height 23
click at [844, 234] on button "Next" at bounding box center [846, 237] width 10 height 23
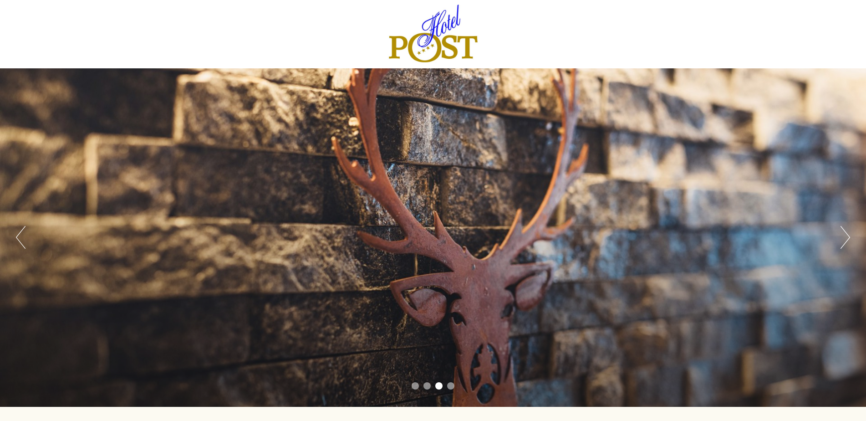
click at [18, 235] on button "Previous" at bounding box center [21, 237] width 10 height 23
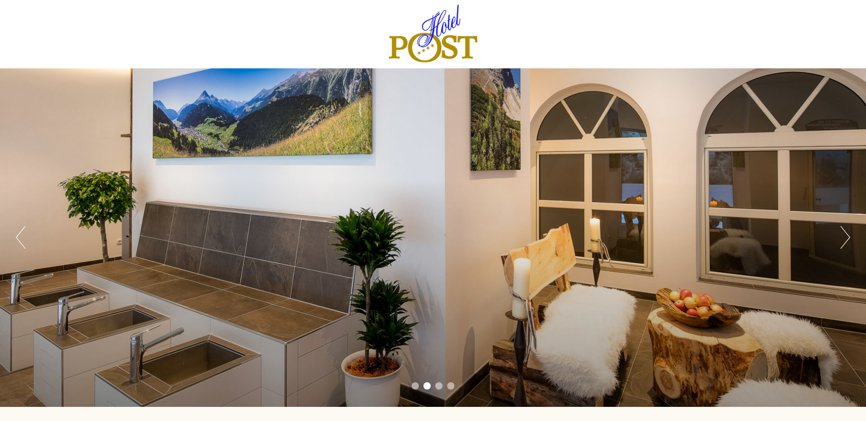
click at [18, 237] on button "Previous" at bounding box center [21, 237] width 10 height 23
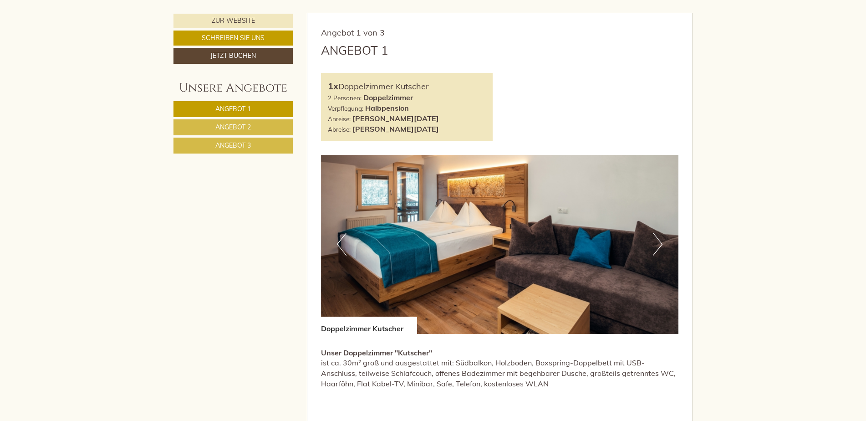
scroll to position [547, 0]
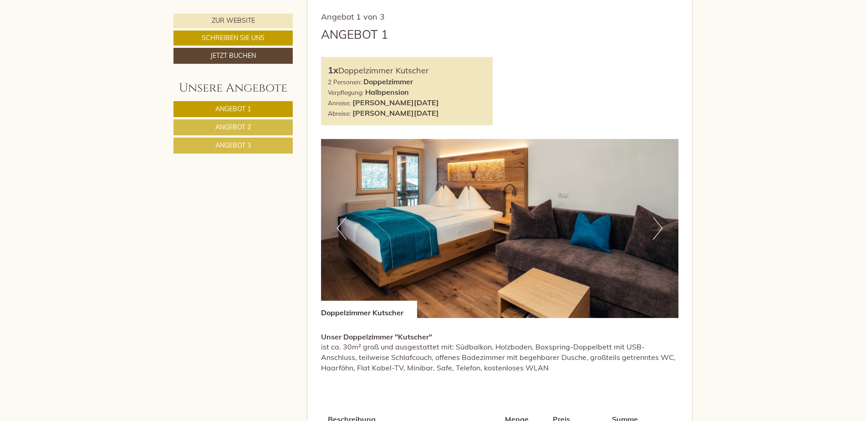
click at [658, 224] on button "Next" at bounding box center [658, 228] width 10 height 23
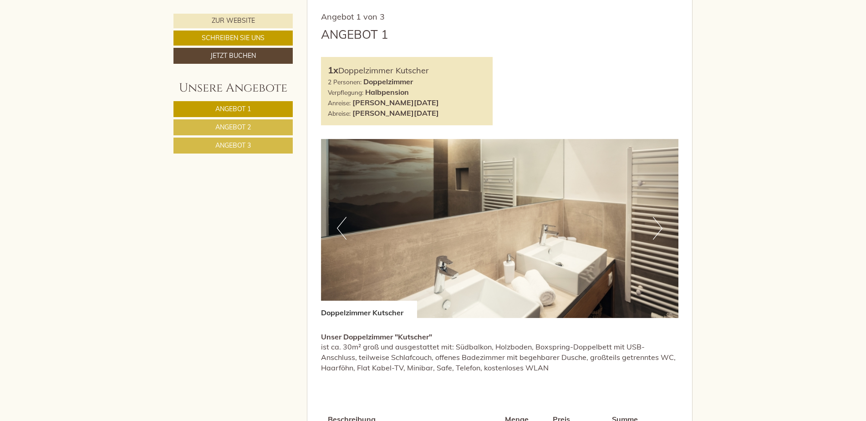
click at [658, 224] on button "Next" at bounding box center [658, 228] width 10 height 23
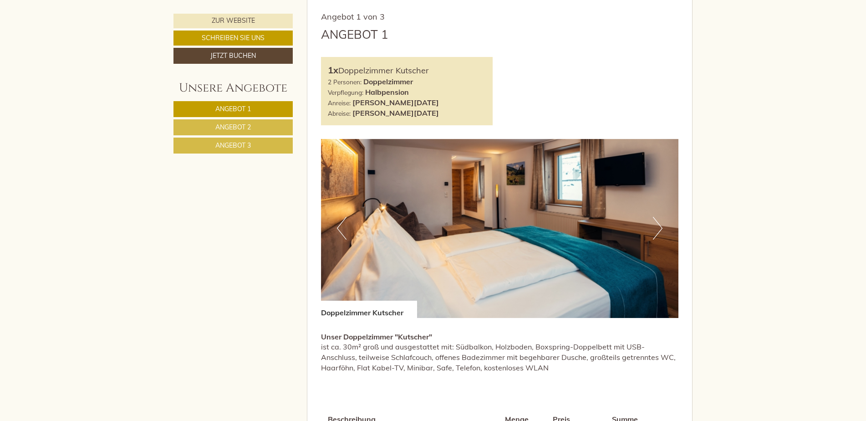
click at [658, 224] on button "Next" at bounding box center [658, 228] width 10 height 23
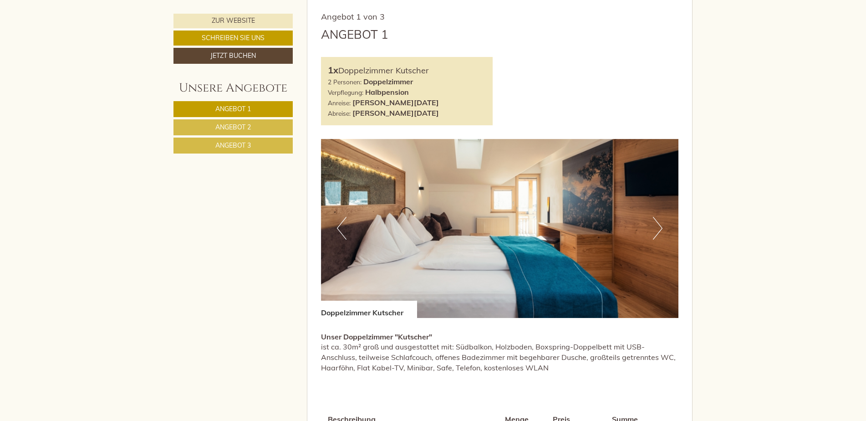
click at [658, 224] on button "Next" at bounding box center [658, 228] width 10 height 23
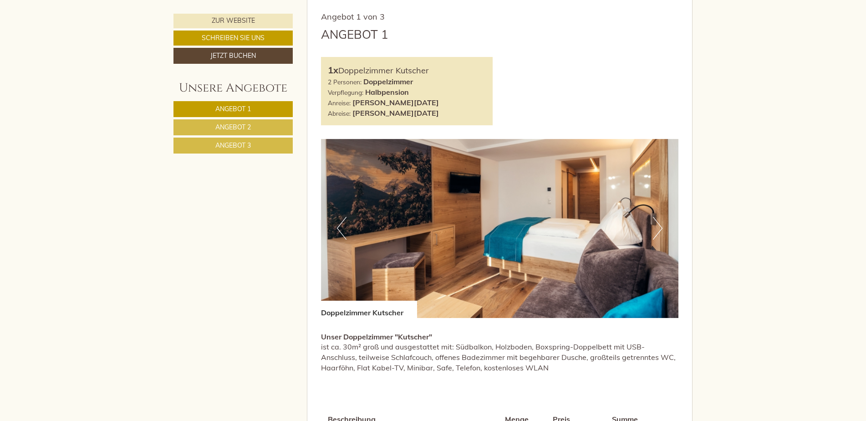
click at [244, 129] on span "Angebot 2" at bounding box center [233, 127] width 36 height 8
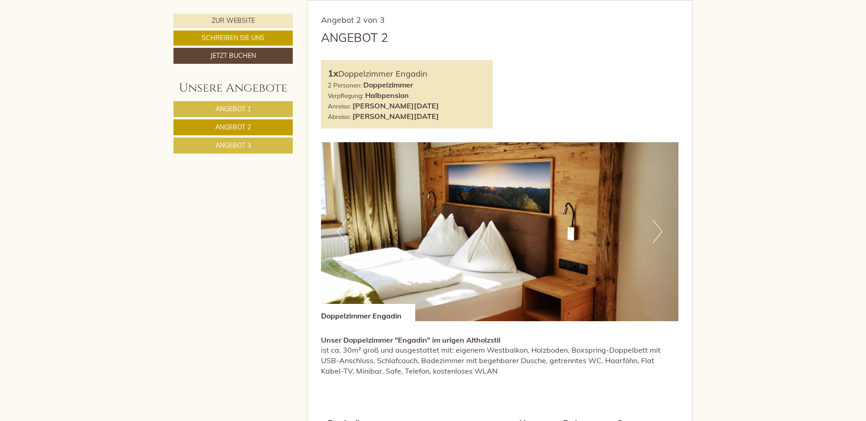
click at [660, 231] on button "Next" at bounding box center [658, 231] width 10 height 23
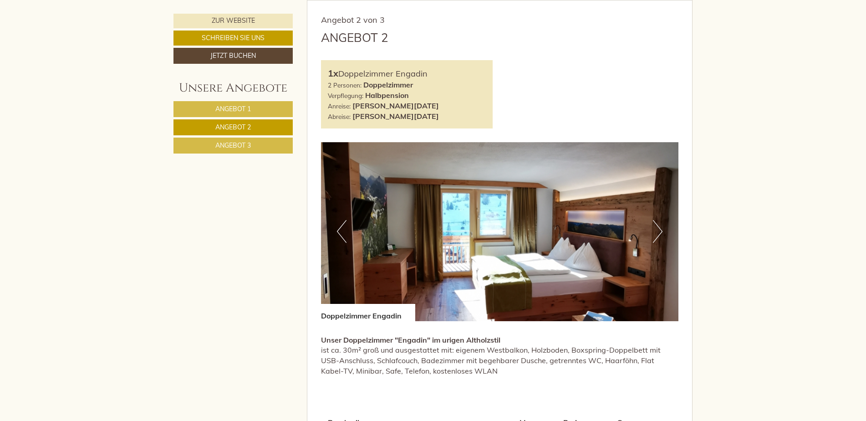
click at [660, 231] on button "Next" at bounding box center [658, 231] width 10 height 23
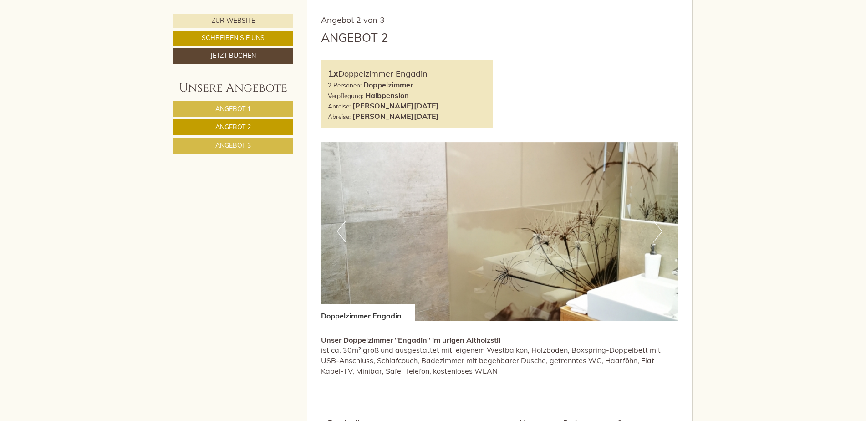
click at [660, 231] on button "Next" at bounding box center [658, 231] width 10 height 23
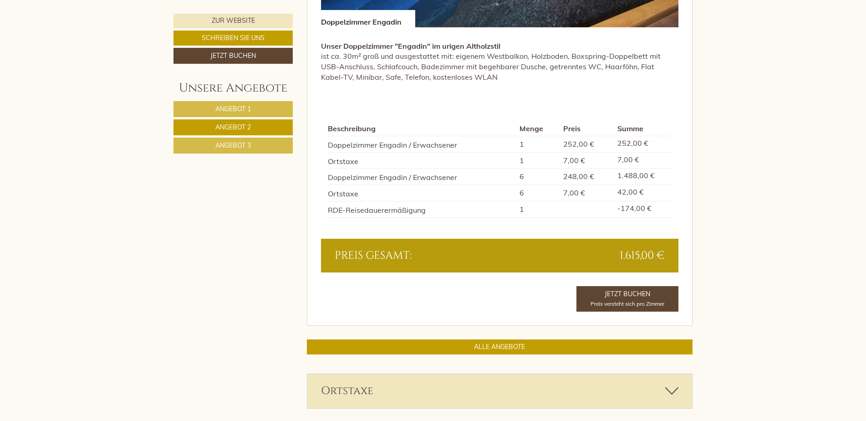
scroll to position [862, 0]
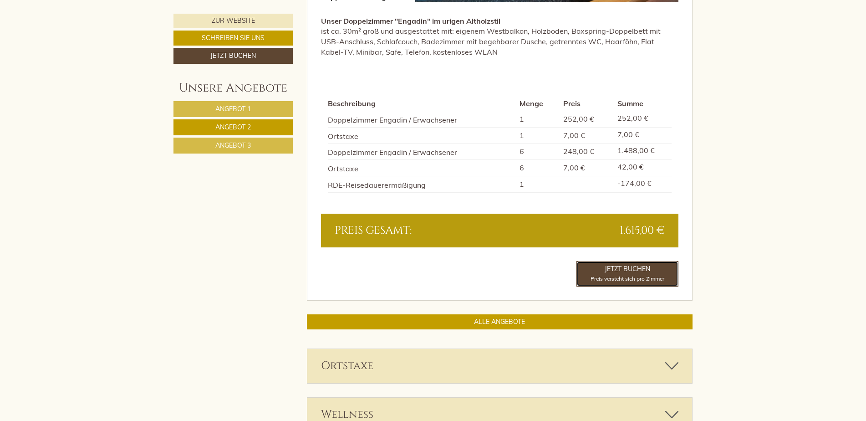
click at [647, 276] on span "Preis versteht sich pro Zimmer" at bounding box center [628, 278] width 74 height 7
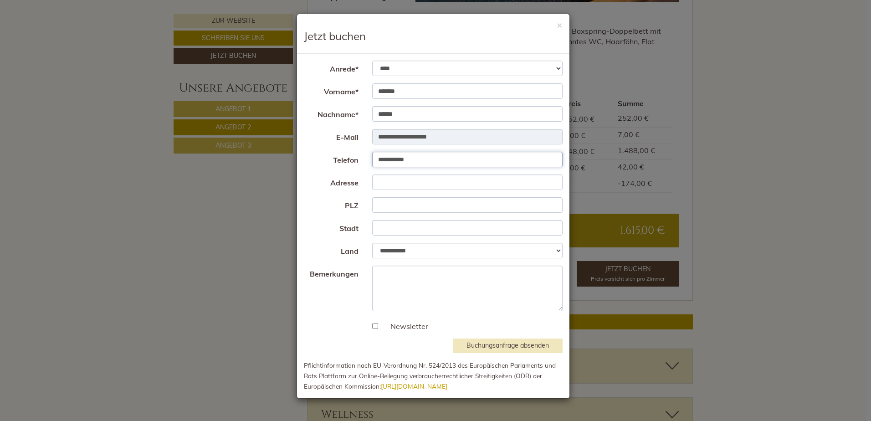
drag, startPoint x: 392, startPoint y: 159, endPoint x: 451, endPoint y: 163, distance: 58.9
click at [451, 163] on input "**********" at bounding box center [467, 159] width 191 height 15
type input "**********"
click at [434, 179] on input "Adresse" at bounding box center [467, 181] width 191 height 15
type input "**********"
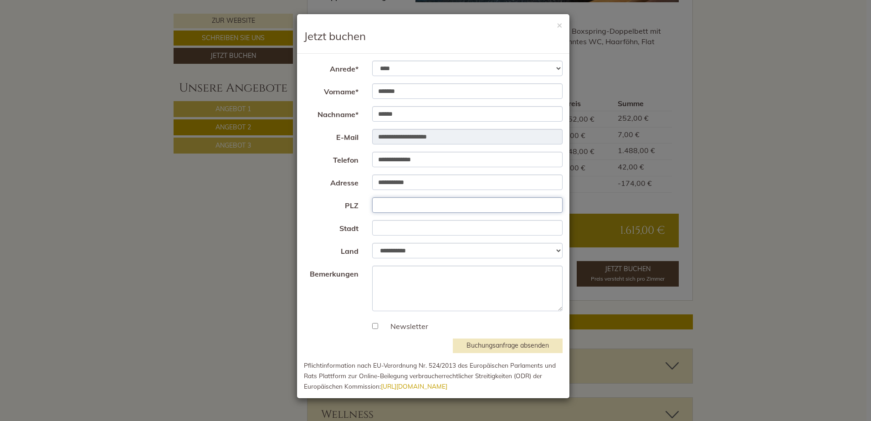
click at [410, 205] on input "PLZ" at bounding box center [467, 204] width 191 height 15
type input "*****"
click at [408, 229] on input "Stadt" at bounding box center [467, 227] width 191 height 15
type input "*********"
click at [512, 347] on button "Buchungsanfrage absenden" at bounding box center [508, 345] width 110 height 15
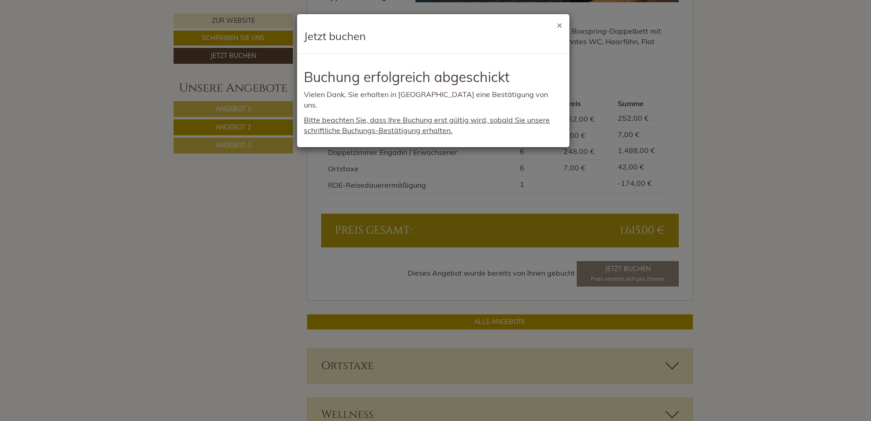
click at [558, 25] on button "×" at bounding box center [560, 25] width 6 height 10
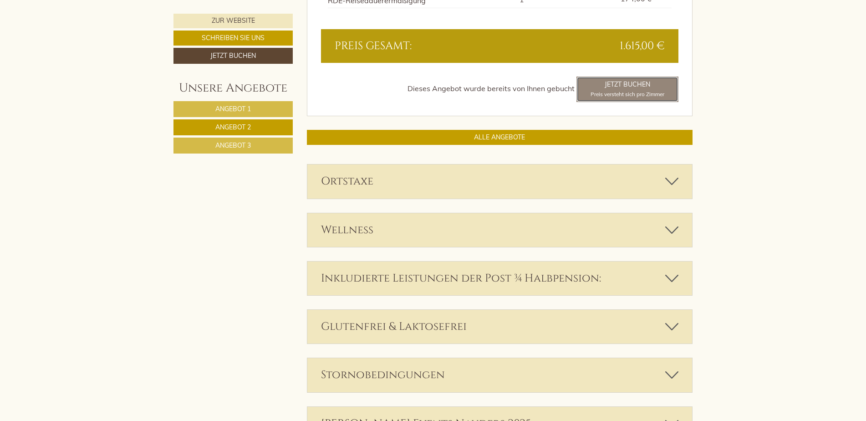
scroll to position [1053, 0]
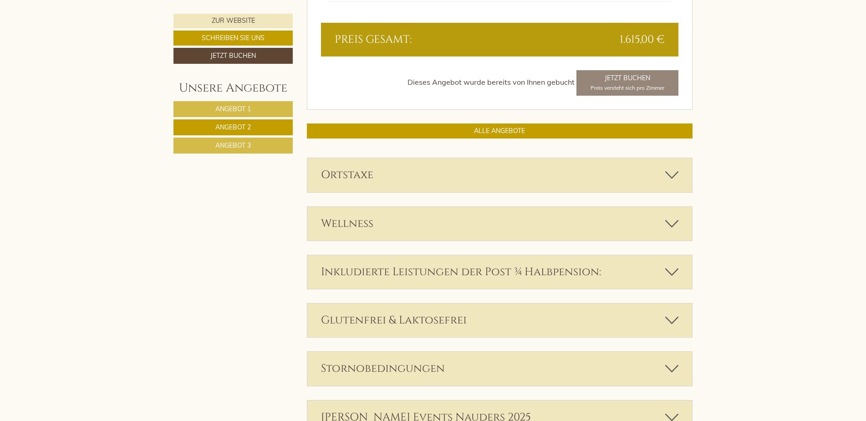
click at [671, 274] on icon at bounding box center [671, 271] width 13 height 15
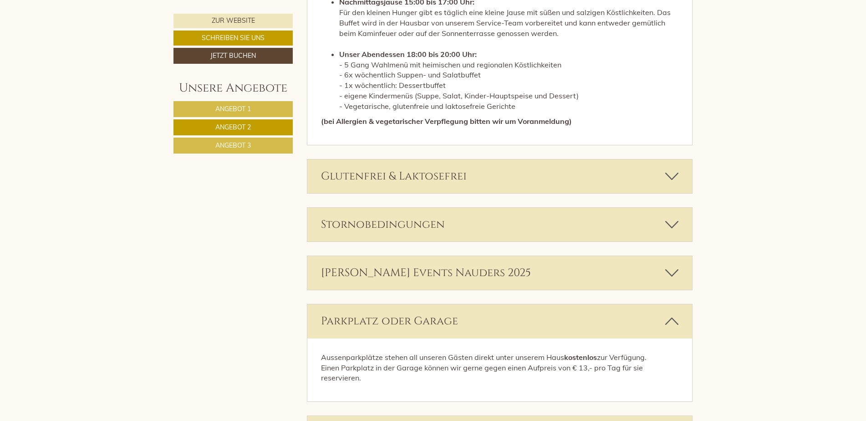
scroll to position [1599, 0]
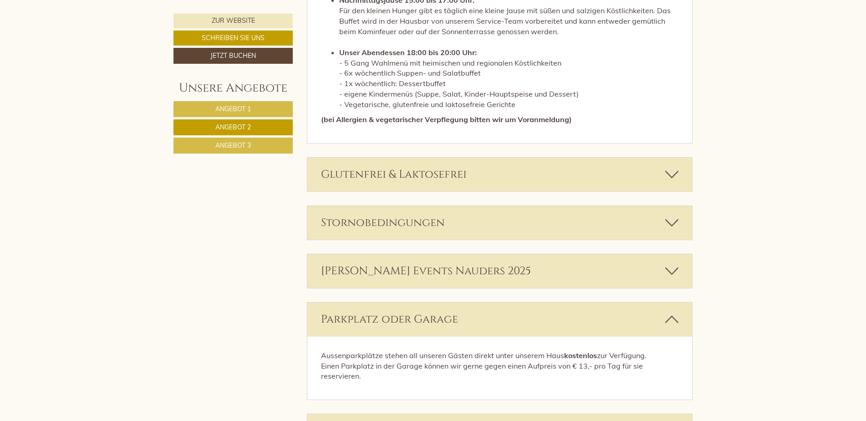
click at [666, 273] on icon at bounding box center [671, 270] width 13 height 15
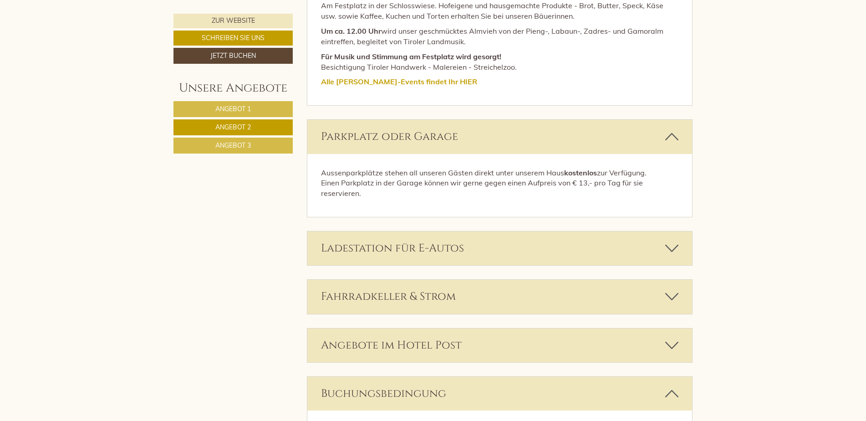
scroll to position [2237, 0]
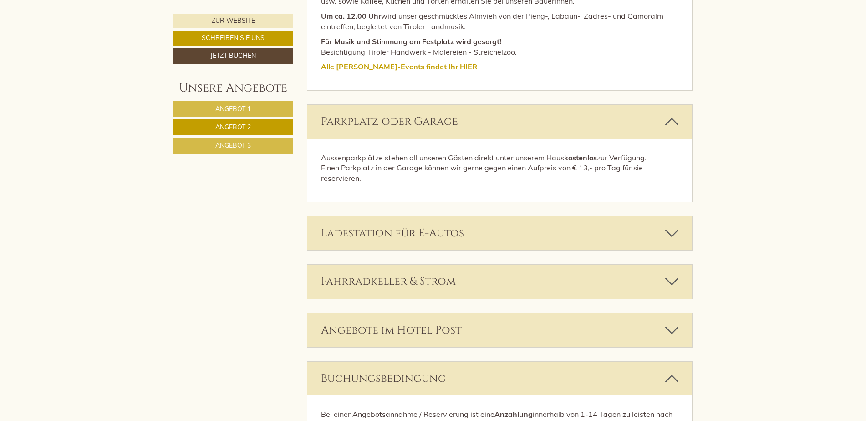
click at [672, 322] on icon at bounding box center [671, 329] width 13 height 15
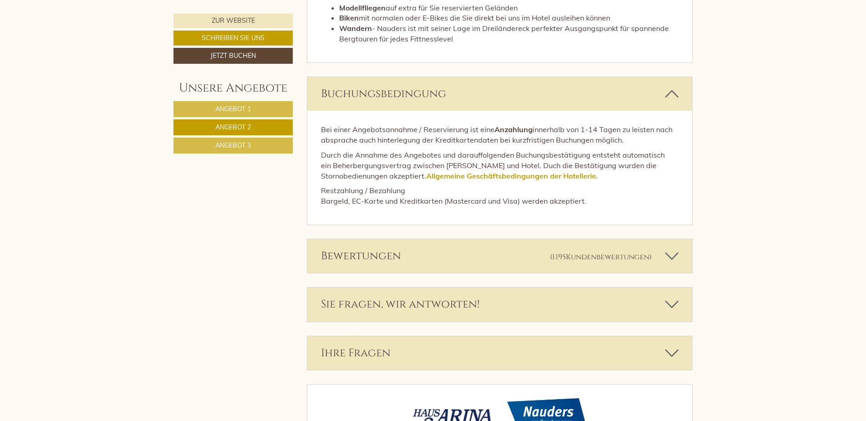
scroll to position [2728, 0]
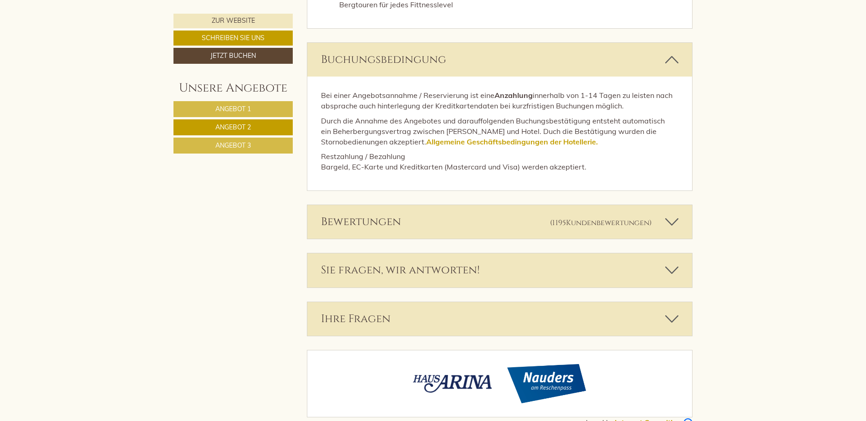
click at [671, 214] on icon at bounding box center [671, 221] width 13 height 15
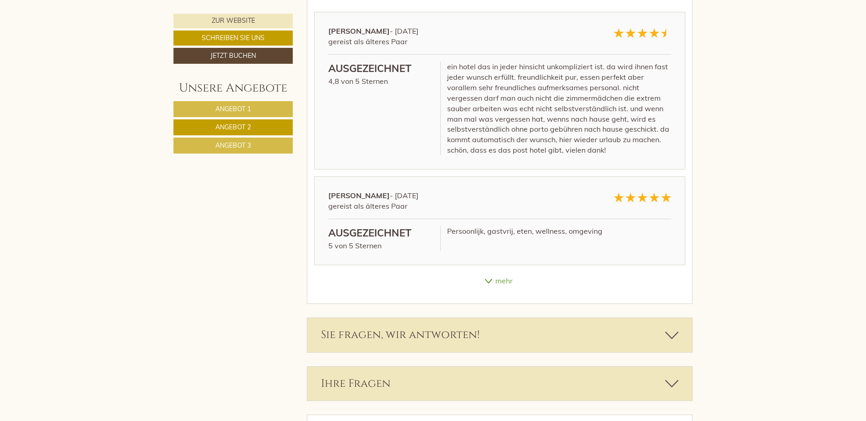
scroll to position [3046, 0]
click at [504, 271] on div "mehr" at bounding box center [499, 280] width 385 height 18
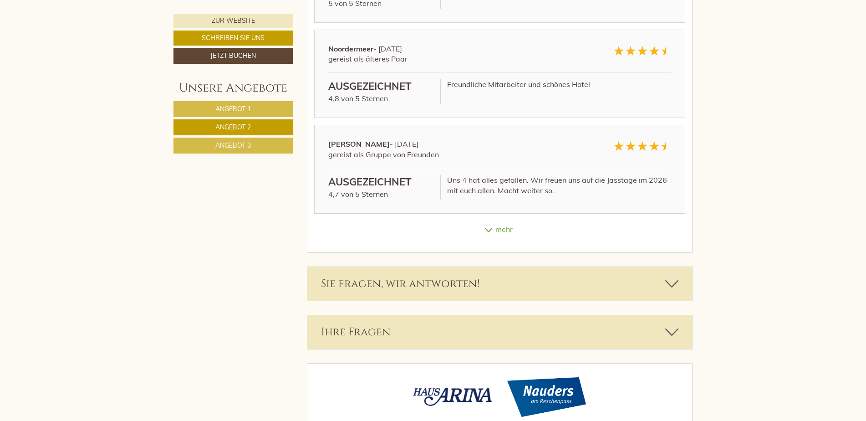
scroll to position [3301, 0]
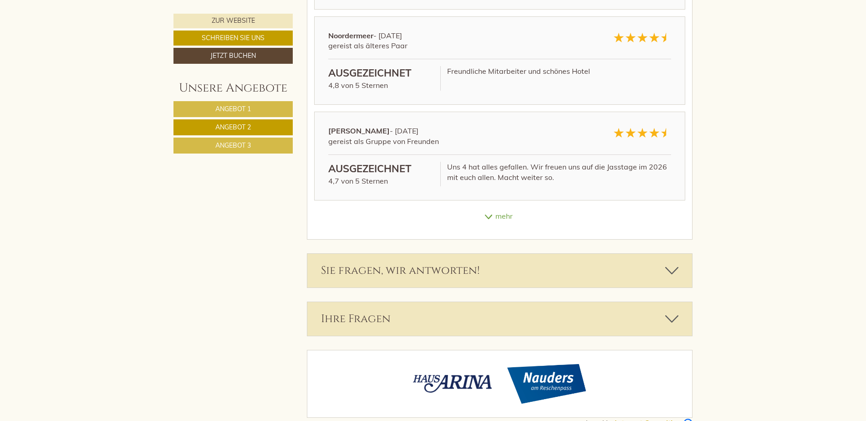
click at [512, 207] on div "mehr" at bounding box center [499, 216] width 385 height 18
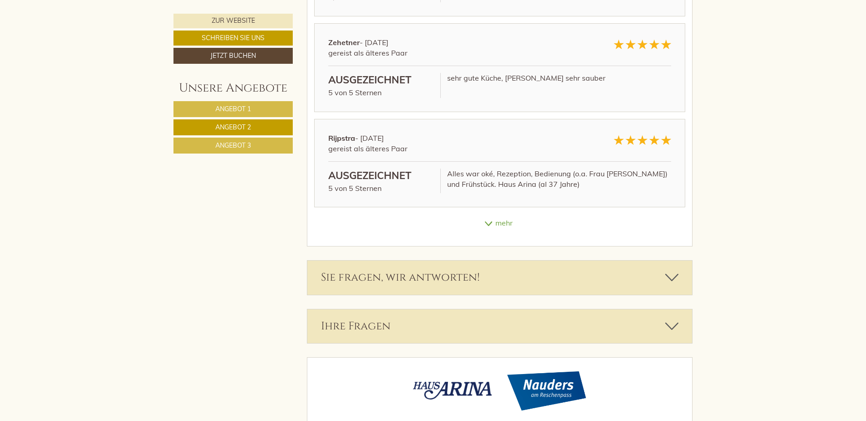
scroll to position [3492, 0]
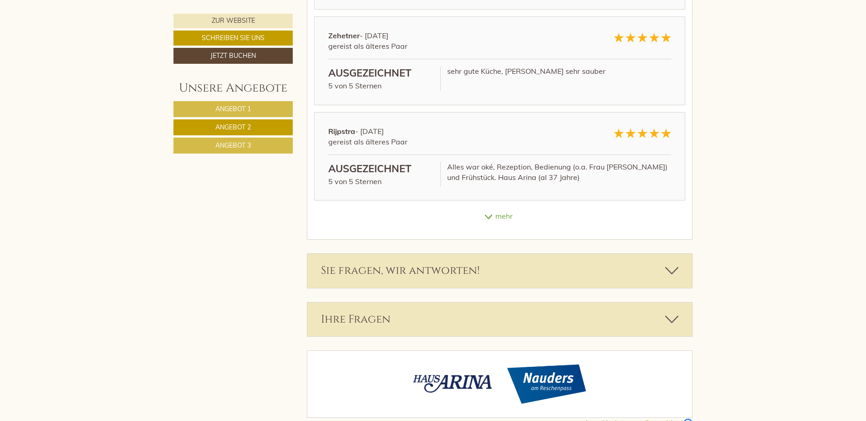
click at [498, 207] on div "mehr" at bounding box center [499, 216] width 385 height 18
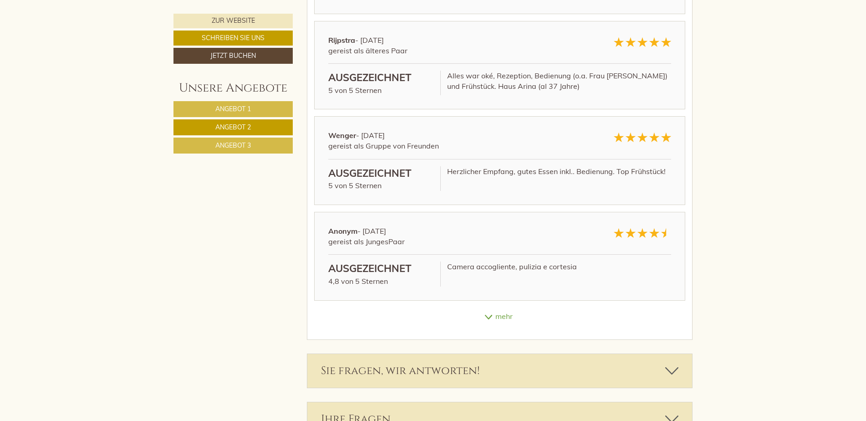
scroll to position [3628, 0]
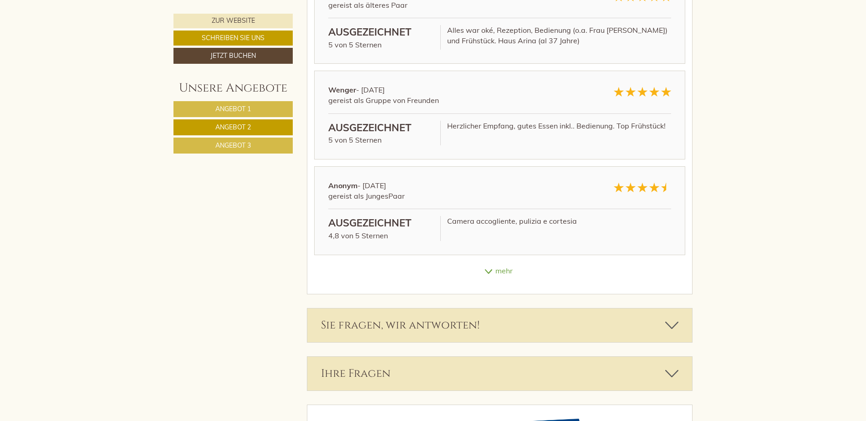
click at [504, 262] on div "mehr" at bounding box center [499, 271] width 385 height 18
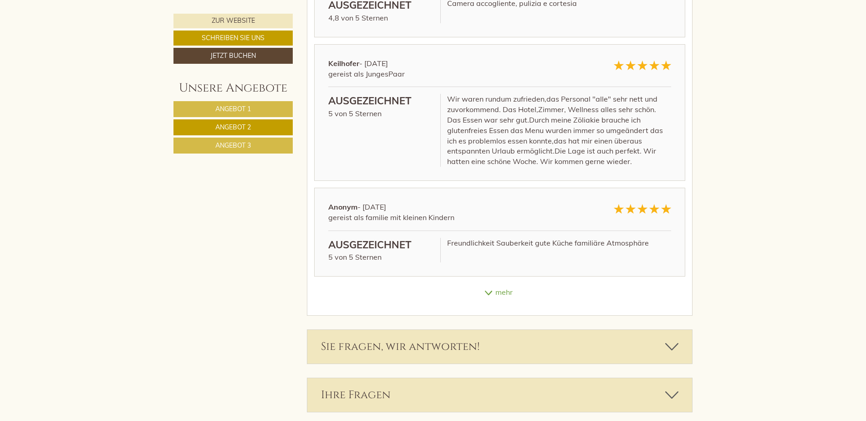
scroll to position [3856, 0]
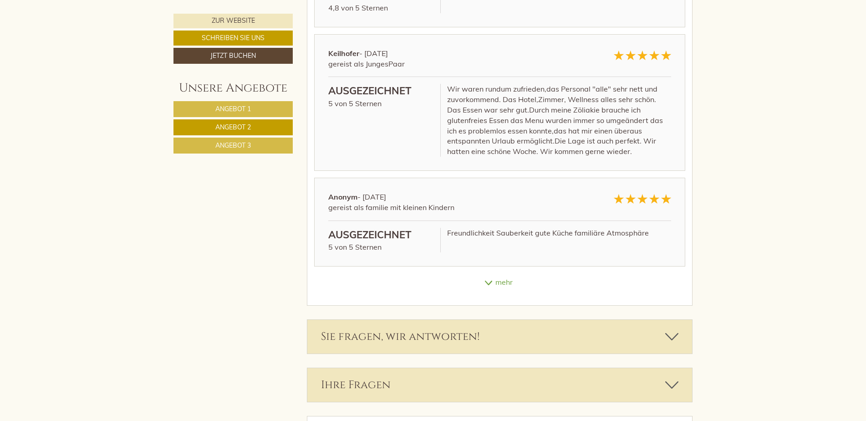
click at [505, 273] on div "mehr" at bounding box center [499, 282] width 385 height 18
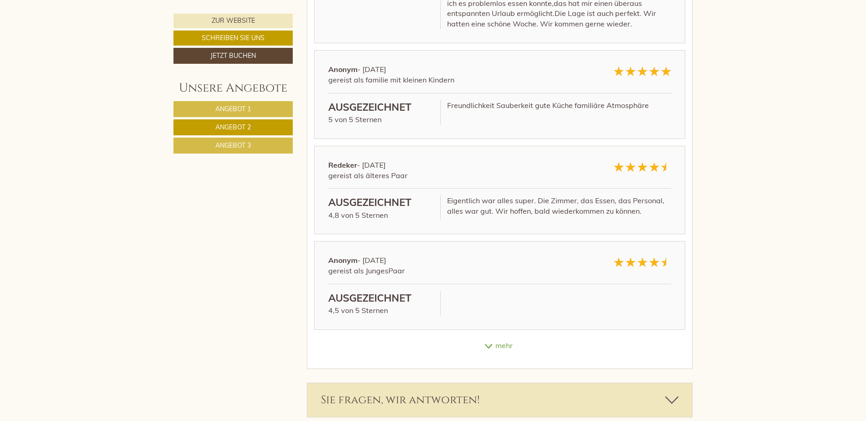
scroll to position [3993, 0]
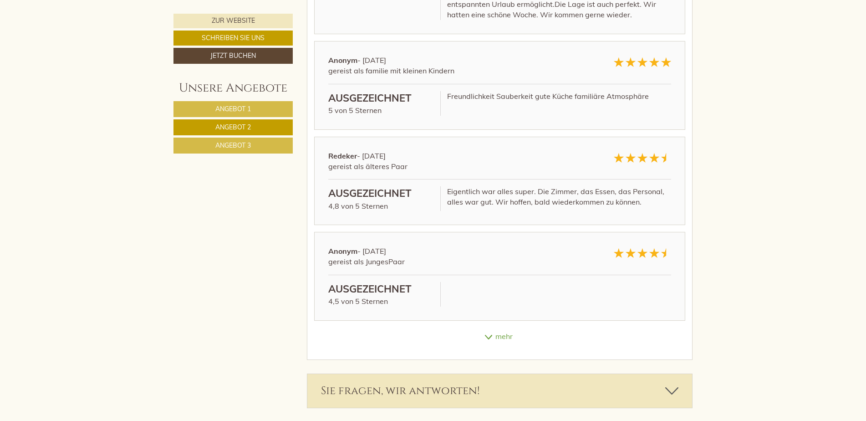
click at [502, 327] on div "mehr" at bounding box center [499, 336] width 385 height 18
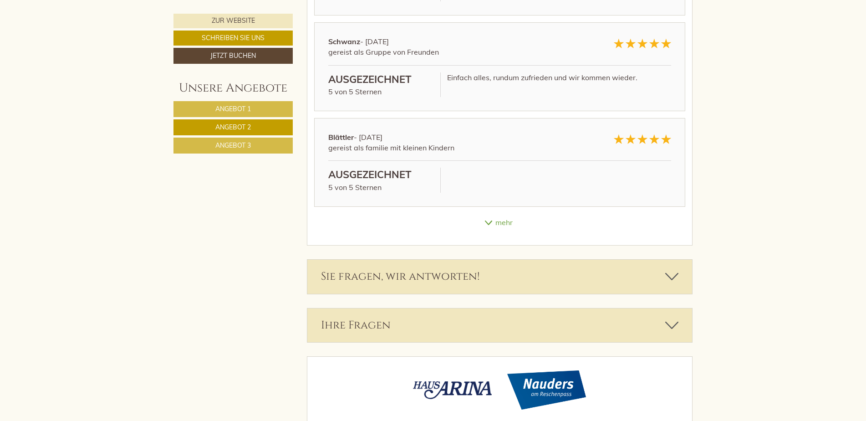
scroll to position [4304, 0]
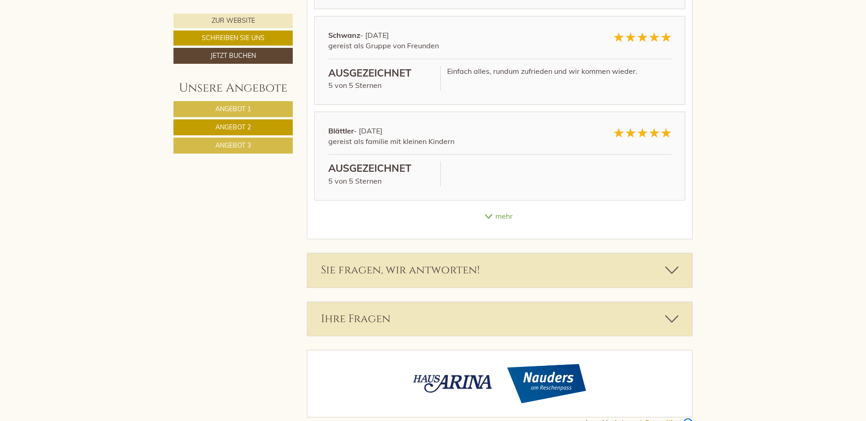
click at [503, 207] on div "mehr" at bounding box center [499, 216] width 385 height 18
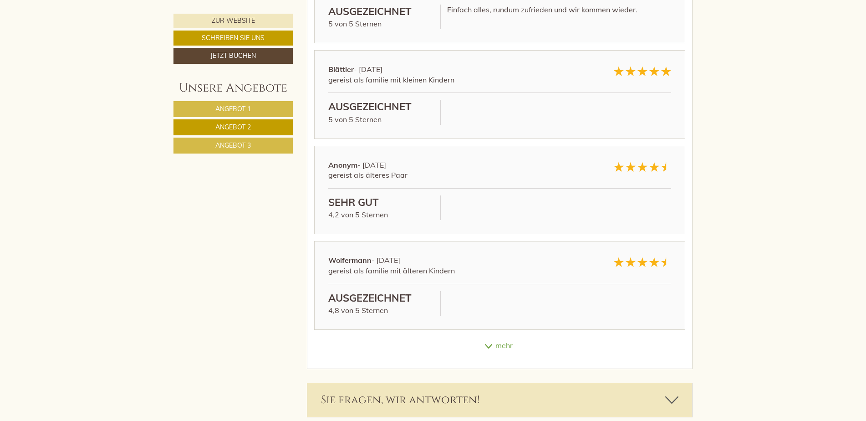
scroll to position [4441, 0]
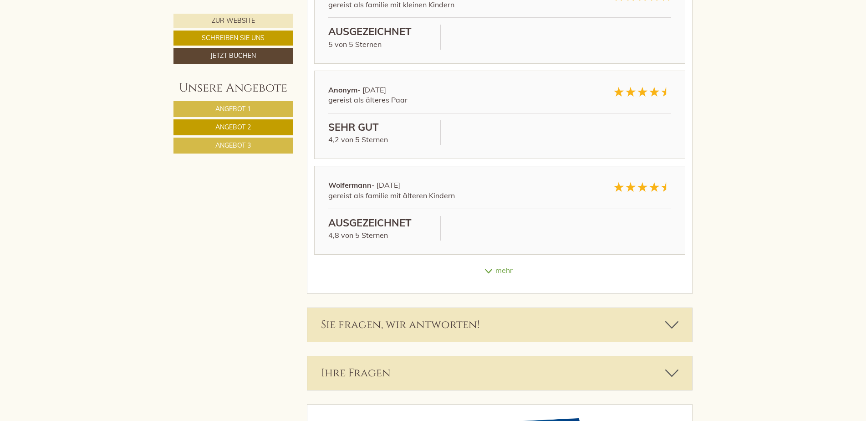
click at [501, 261] on div "mehr" at bounding box center [499, 270] width 385 height 18
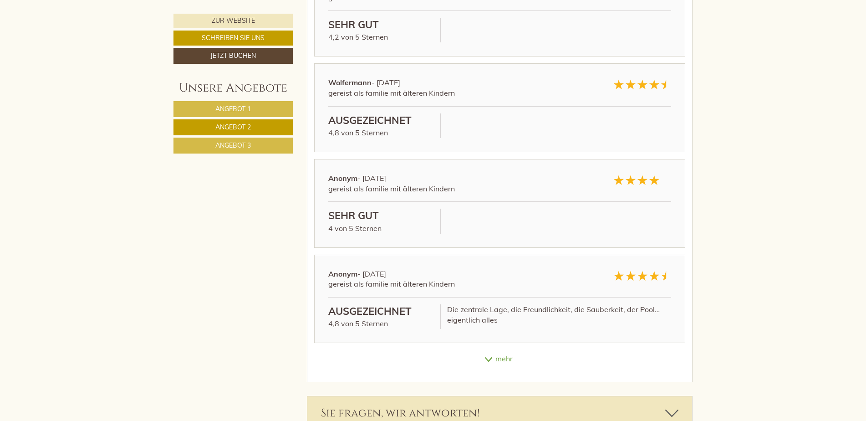
scroll to position [4578, 0]
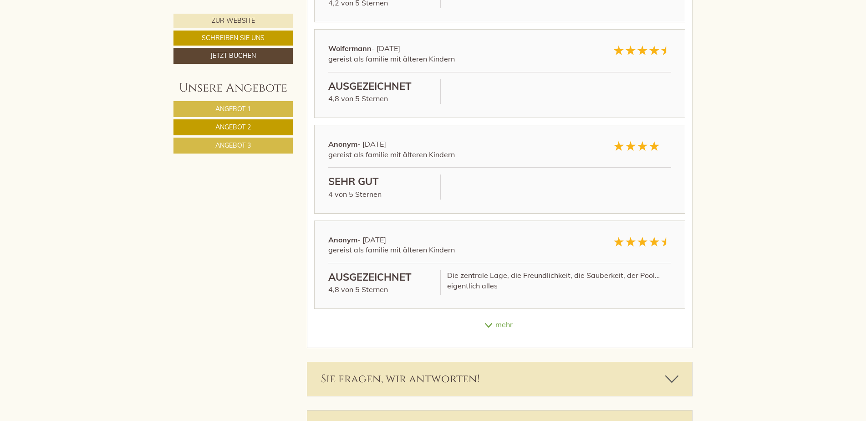
click at [511, 316] on div "mehr" at bounding box center [499, 325] width 385 height 18
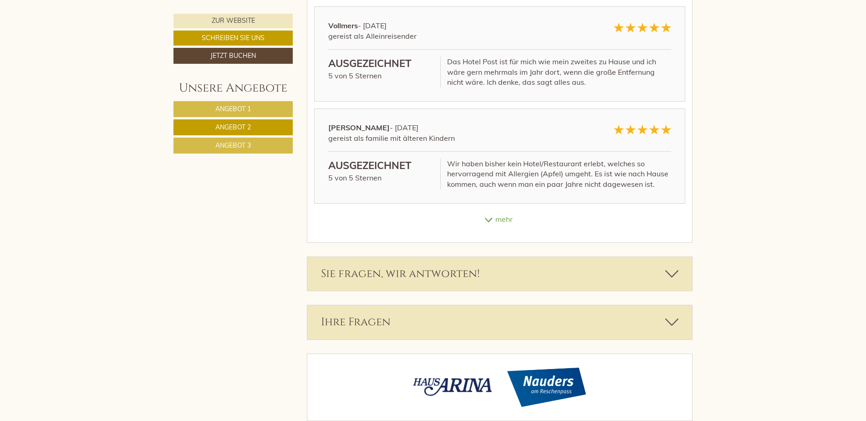
scroll to position [4890, 0]
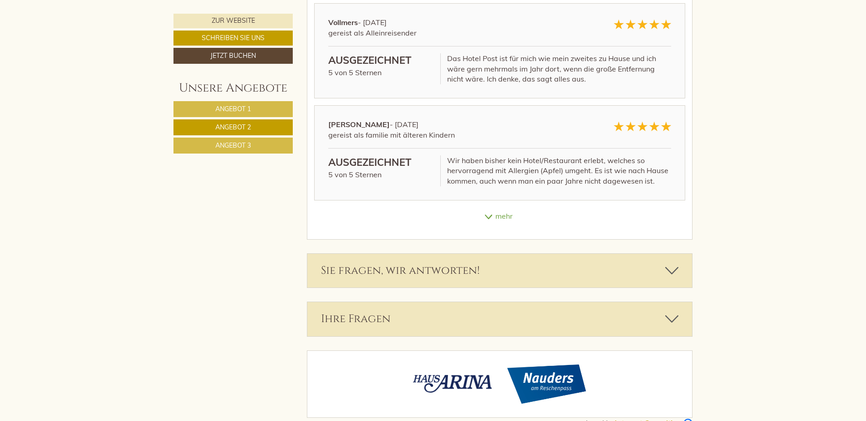
click at [506, 207] on div "mehr" at bounding box center [499, 216] width 385 height 18
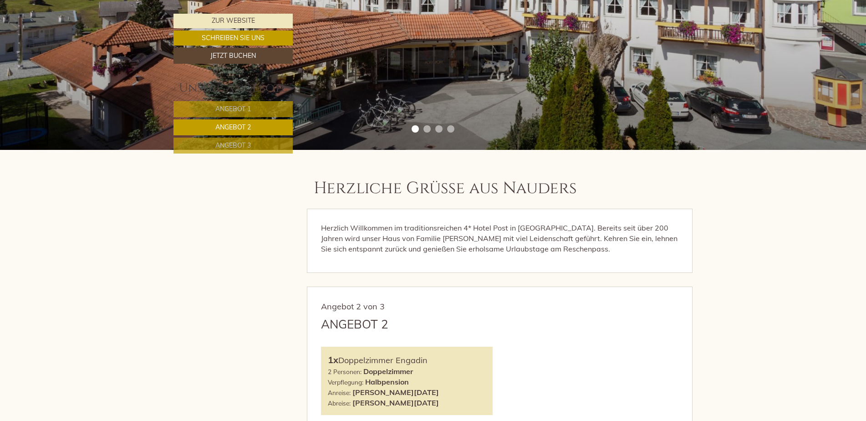
scroll to position [0, 0]
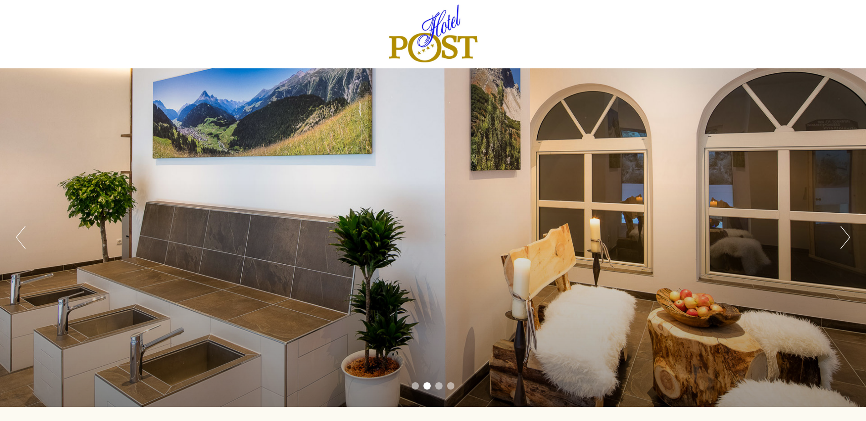
click at [449, 39] on div at bounding box center [433, 34] width 510 height 59
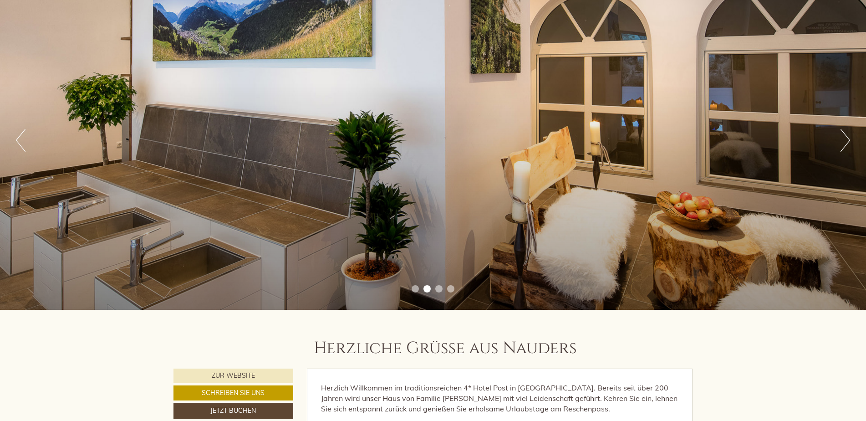
scroll to position [228, 0]
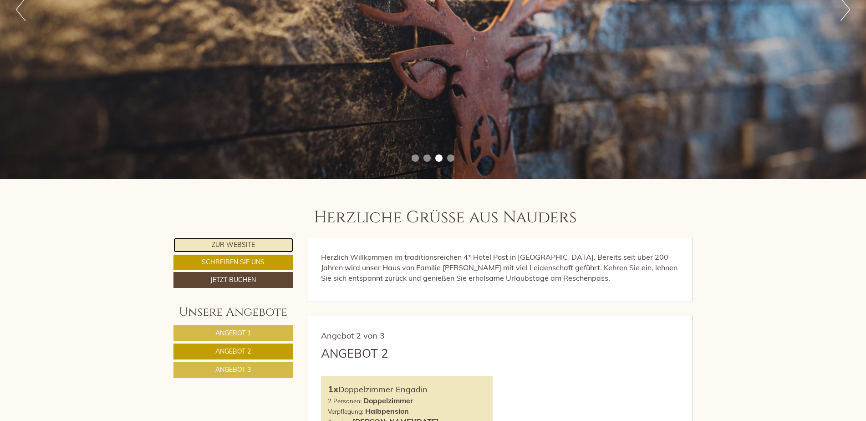
click at [246, 243] on link "Zur Website" at bounding box center [234, 245] width 120 height 15
